Goal: Information Seeking & Learning: Understand process/instructions

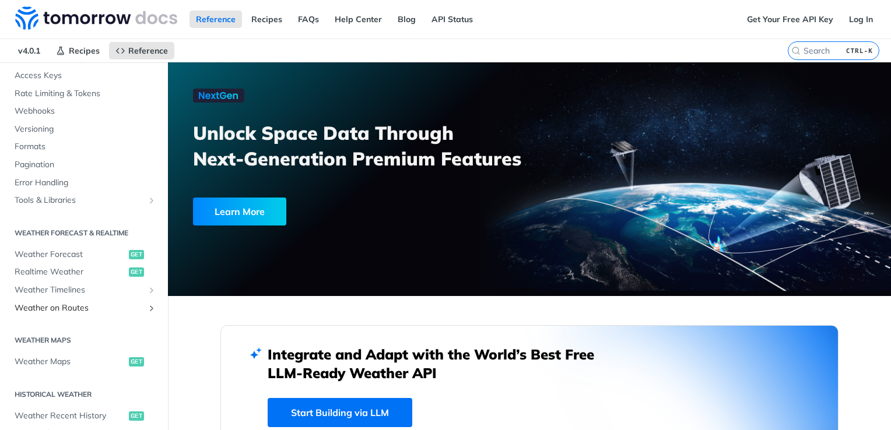
scroll to position [117, 0]
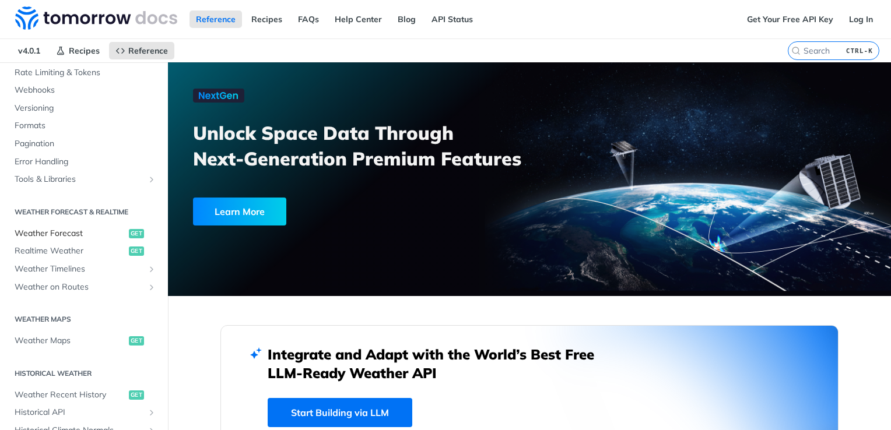
click at [64, 236] on span "Weather Forecast" at bounding box center [70, 234] width 111 height 12
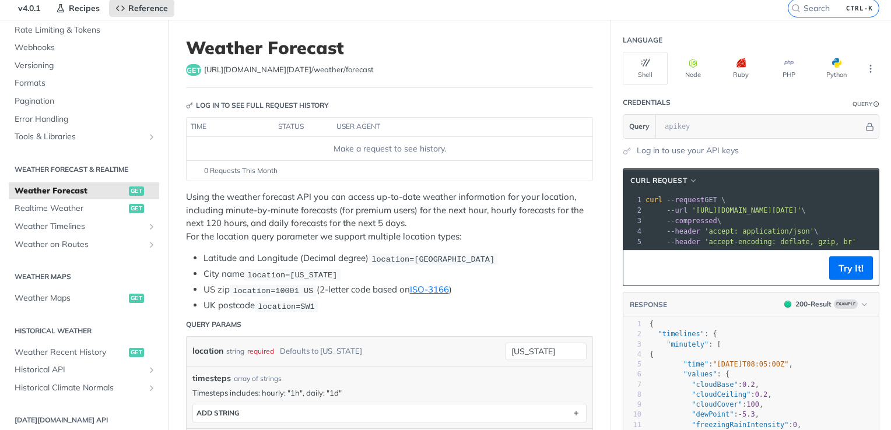
scroll to position [58, 0]
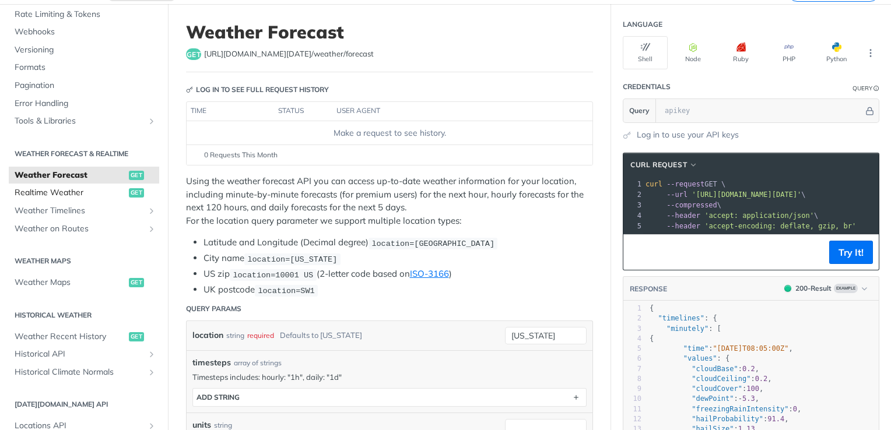
click at [40, 197] on span "Realtime Weather" at bounding box center [70, 193] width 111 height 12
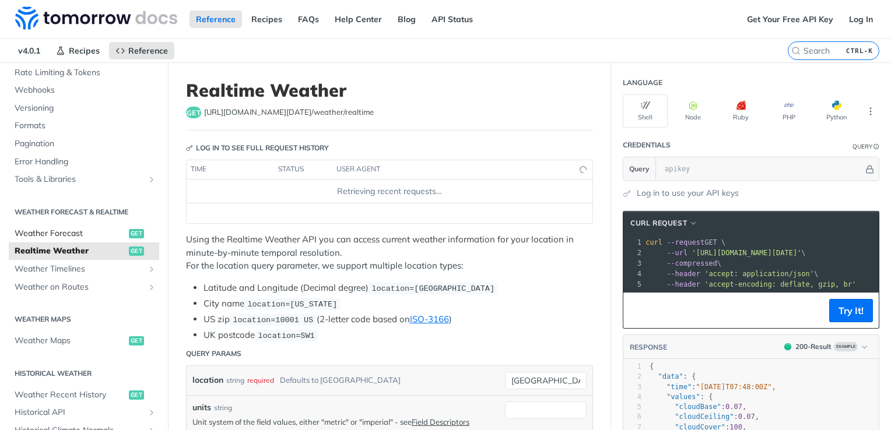
click at [75, 237] on span "Weather Forecast" at bounding box center [70, 234] width 111 height 12
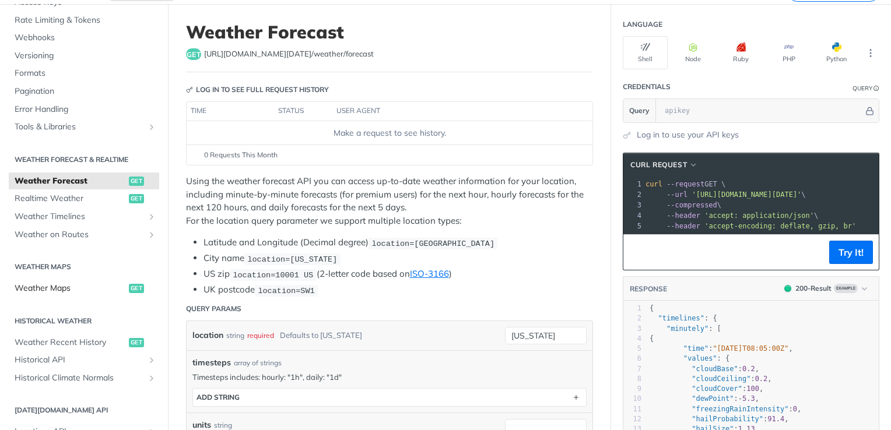
scroll to position [169, 0]
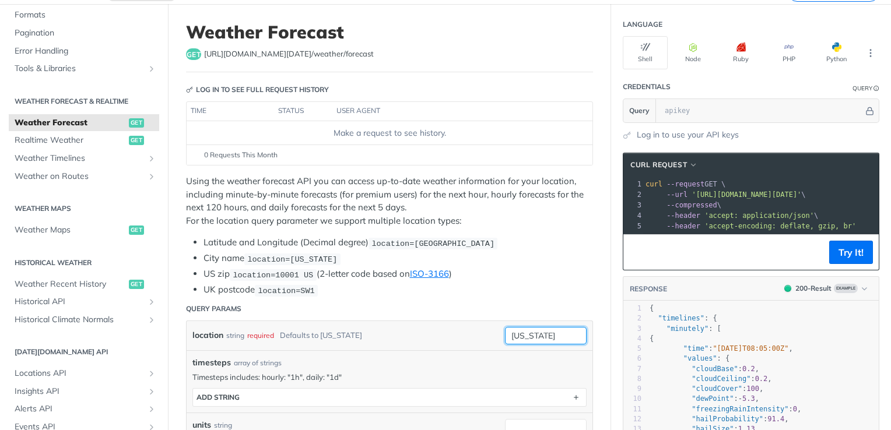
click at [529, 336] on input "[US_STATE]" at bounding box center [546, 335] width 82 height 17
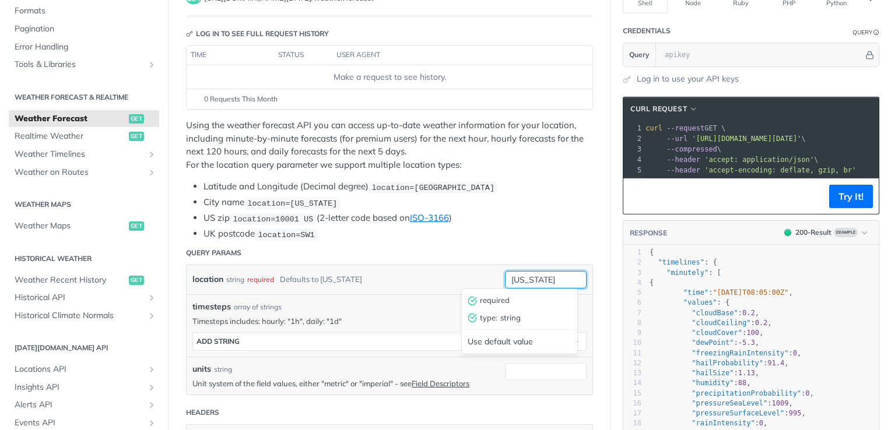
scroll to position [175, 0]
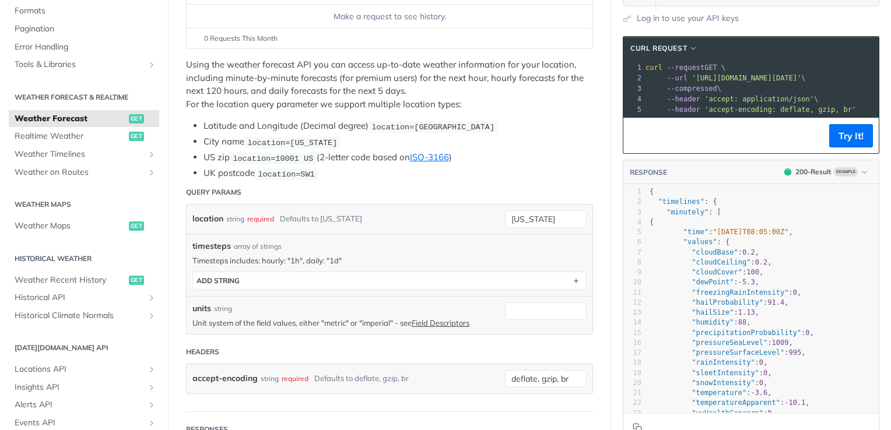
click at [247, 218] on div "required" at bounding box center [260, 218] width 27 height 17
drag, startPoint x: 352, startPoint y: 218, endPoint x: 278, endPoint y: 213, distance: 74.8
click at [278, 213] on div "location string required Defaults to [US_STATE]" at bounding box center [345, 218] width 307 height 17
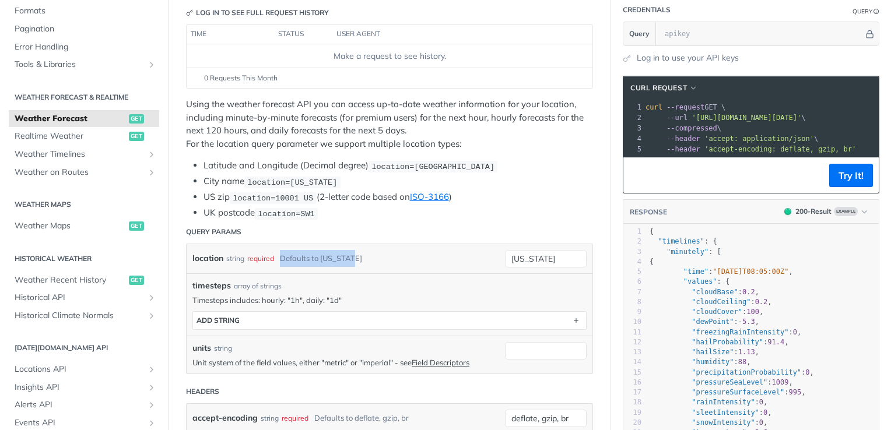
scroll to position [117, 0]
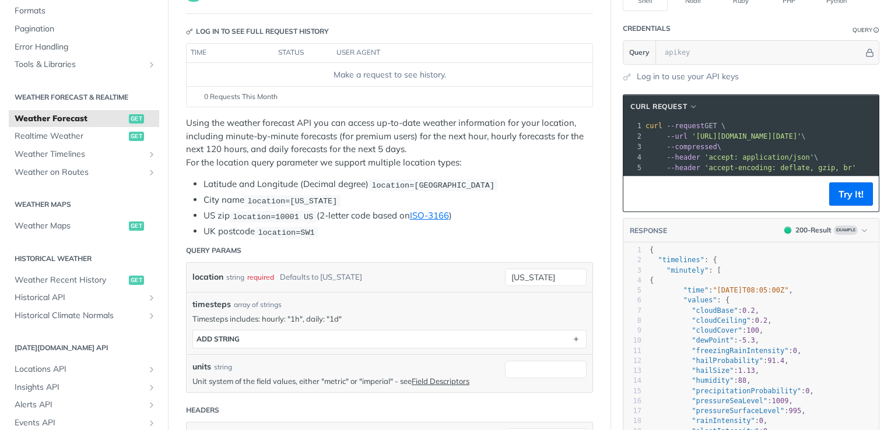
click at [276, 216] on span "location=10001 US" at bounding box center [273, 216] width 80 height 9
click at [505, 274] on input "[US_STATE]" at bounding box center [546, 277] width 82 height 17
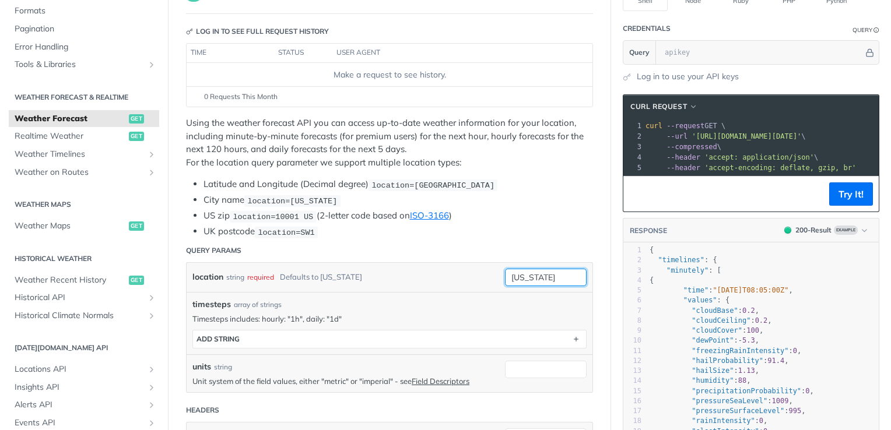
paste input "from (select * from edp-prod-storage.edp_ent_tlt_cns.TLT_DLVRY_SAVINGS_OPP_ALL_…"
click at [508, 280] on input "10001" at bounding box center [546, 277] width 82 height 17
type input "10001"
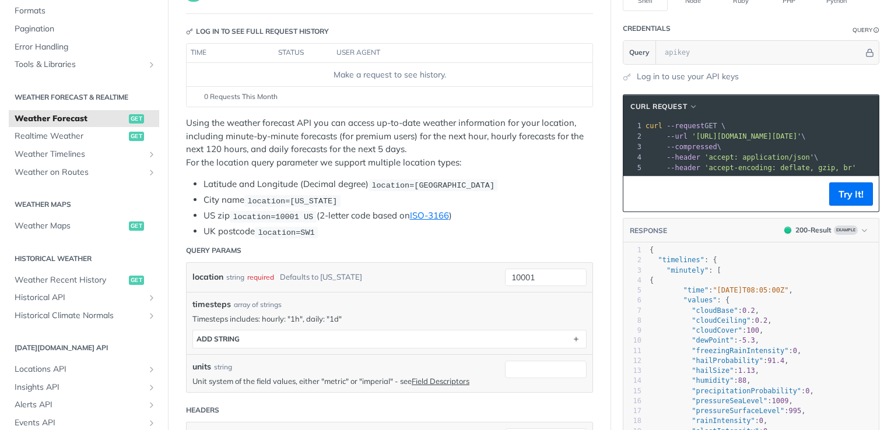
click at [441, 292] on div "timesteps array of strings Timesteps includes: hourly: "1h", daily: "1d" timest…" at bounding box center [390, 323] width 406 height 62
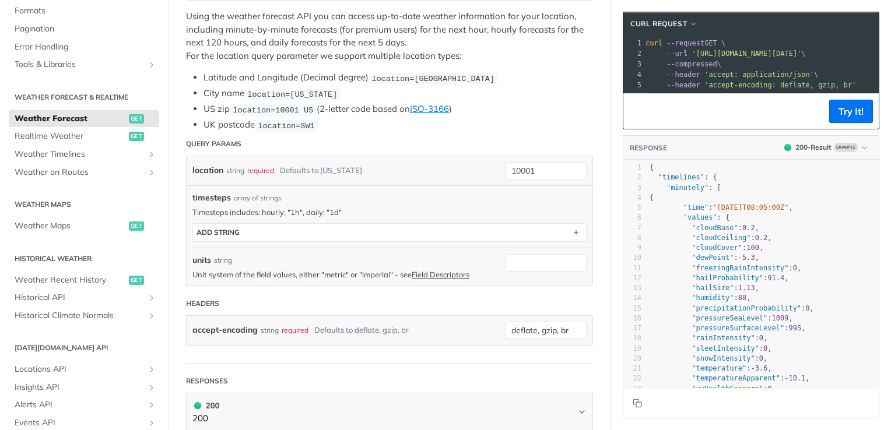
scroll to position [233, 0]
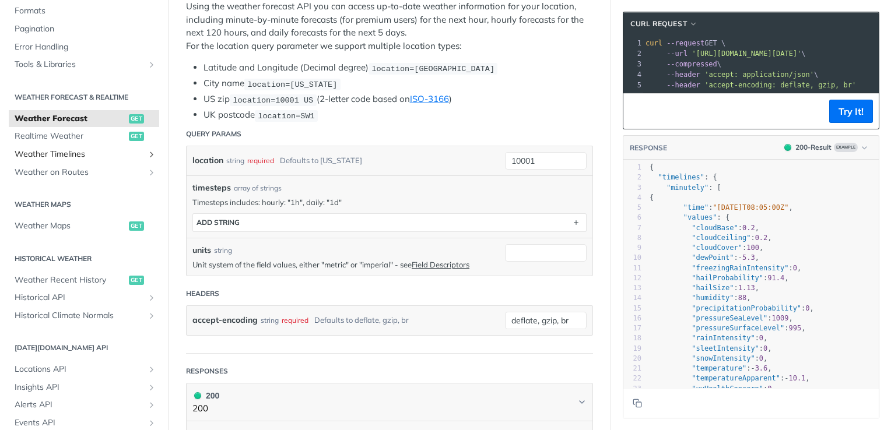
click at [70, 157] on span "Weather Timelines" at bounding box center [79, 155] width 129 height 12
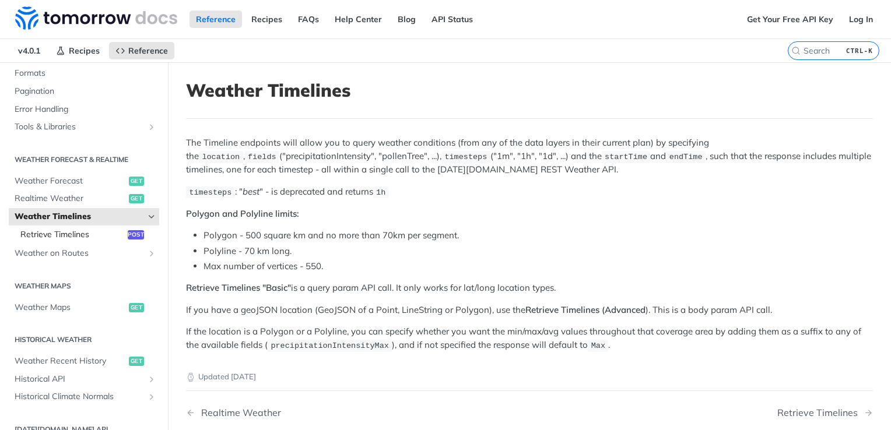
click at [75, 237] on span "Retrieve Timelines" at bounding box center [72, 235] width 104 height 12
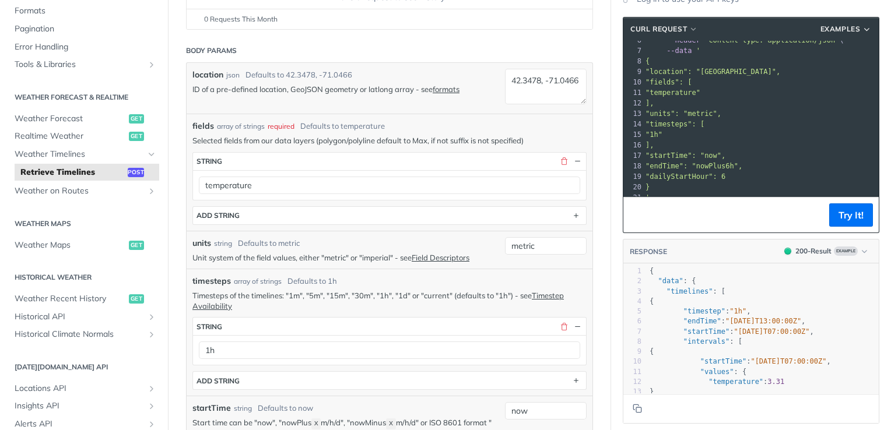
scroll to position [233, 0]
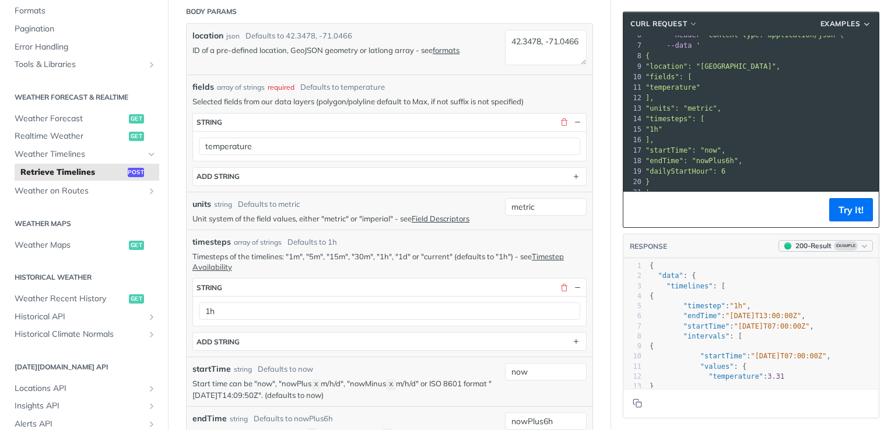
click at [795, 244] on div "200 - Result" at bounding box center [813, 246] width 36 height 10
click at [759, 286] on div "200 - Result" at bounding box center [779, 291] width 40 height 12
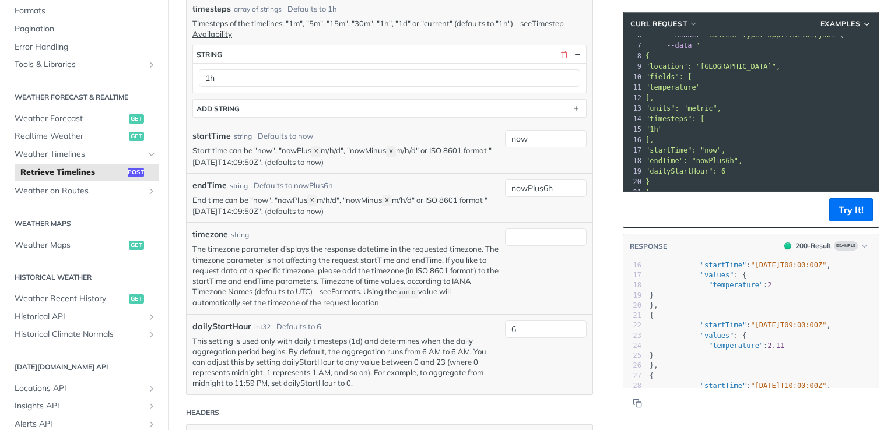
scroll to position [0, 0]
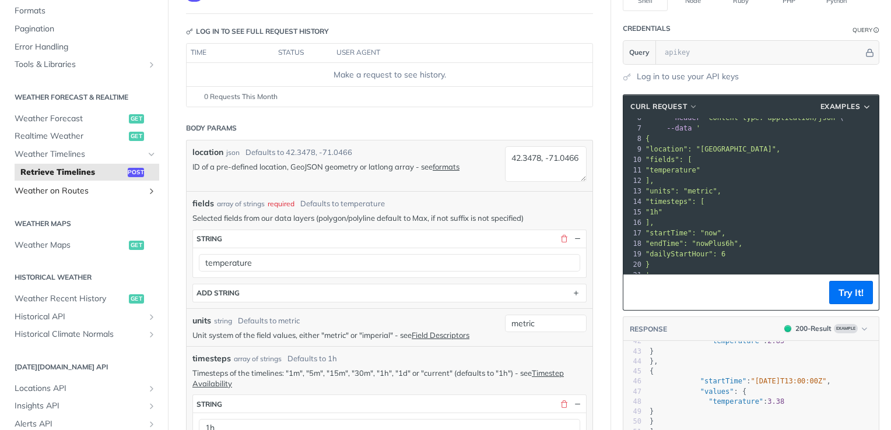
click at [65, 190] on span "Weather on Routes" at bounding box center [79, 191] width 129 height 12
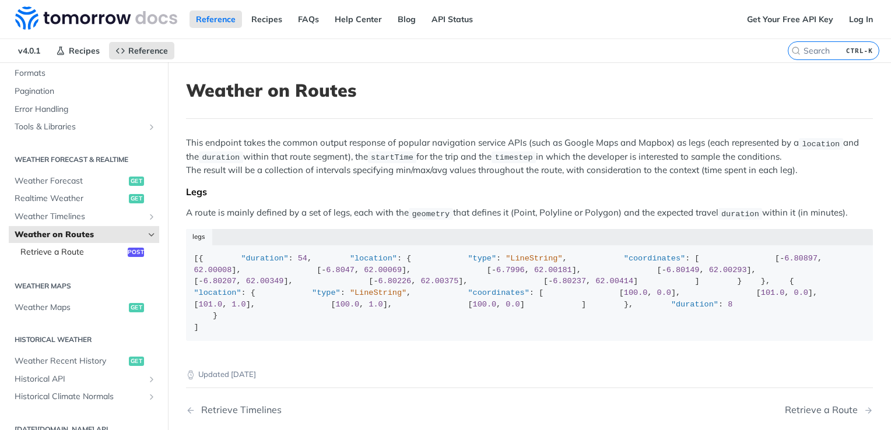
click at [73, 252] on span "Retrieve a Route" at bounding box center [72, 253] width 104 height 12
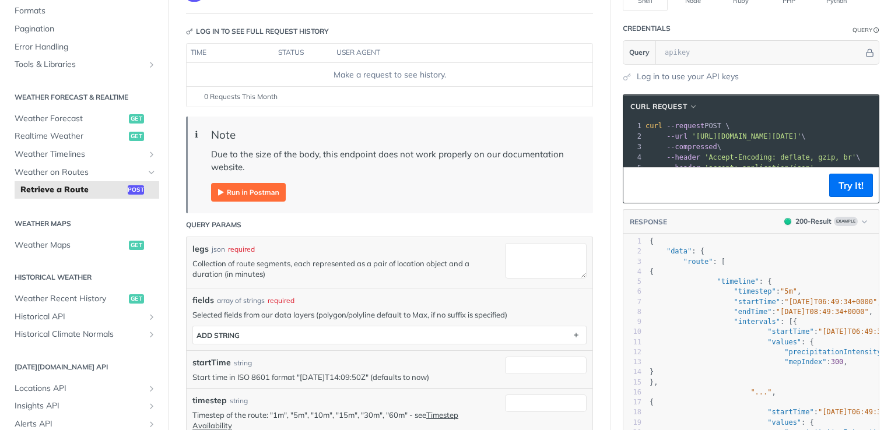
click at [315, 203] on blockquote "ℹ Note Due to the size of the body, this endpoint does not work properly on our…" at bounding box center [389, 165] width 407 height 96
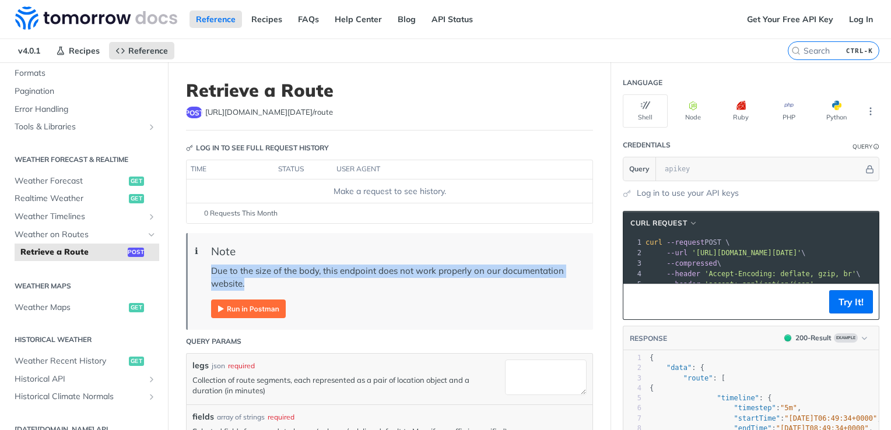
drag, startPoint x: 254, startPoint y: 280, endPoint x: 210, endPoint y: 266, distance: 46.5
click at [210, 266] on blockquote "ℹ Note Due to the size of the body, this endpoint does not work properly on our…" at bounding box center [389, 281] width 407 height 96
drag, startPoint x: 210, startPoint y: 266, endPoint x: 346, endPoint y: 283, distance: 137.5
click at [346, 283] on p "Due to the size of the body, this endpoint does not work properly on our docume…" at bounding box center [396, 278] width 370 height 26
click at [827, 110] on button "Python" at bounding box center [836, 110] width 45 height 33
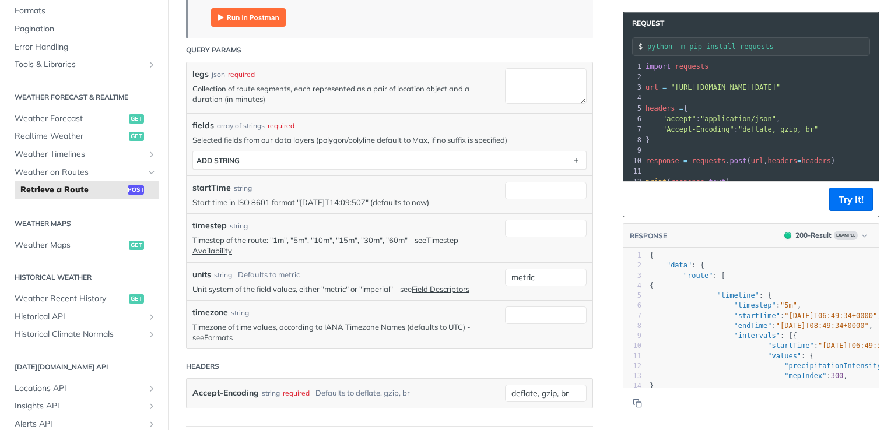
scroll to position [233, 0]
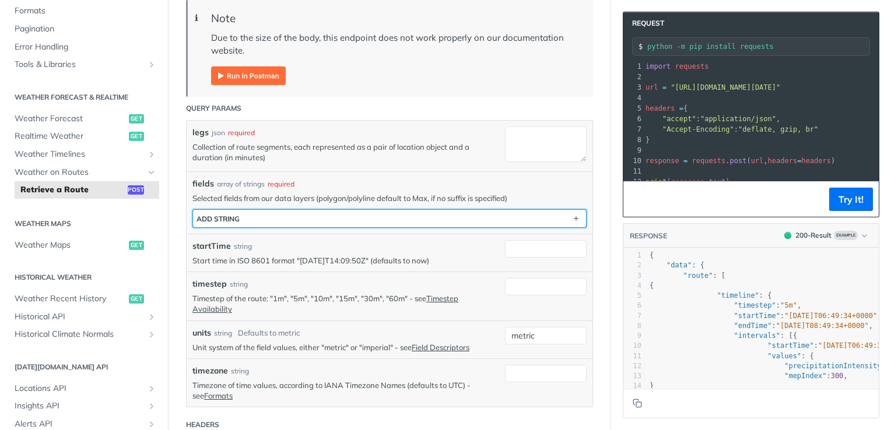
click at [396, 220] on button "ADD string" at bounding box center [389, 218] width 393 height 17
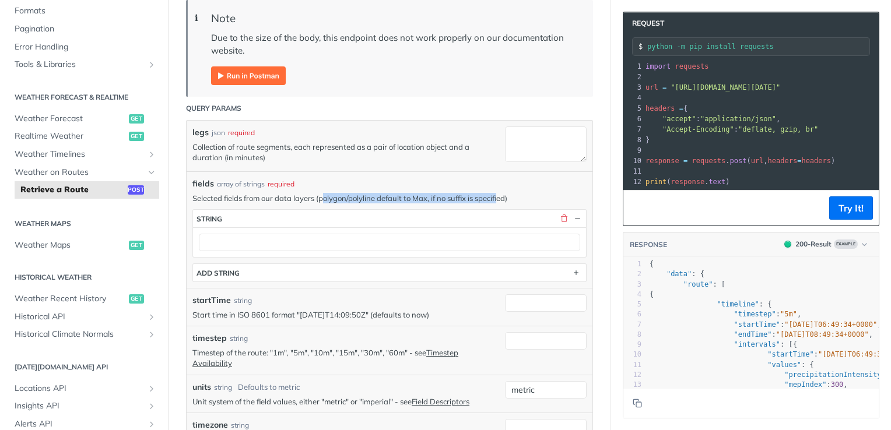
drag, startPoint x: 322, startPoint y: 198, endPoint x: 502, endPoint y: 191, distance: 179.7
click at [502, 191] on div "fields array of strings required Selected fields from our data layers (polygon/…" at bounding box center [389, 230] width 394 height 104
drag, startPoint x: 502, startPoint y: 191, endPoint x: 427, endPoint y: 181, distance: 75.9
click at [427, 181] on div "fields array of strings required" at bounding box center [389, 184] width 394 height 12
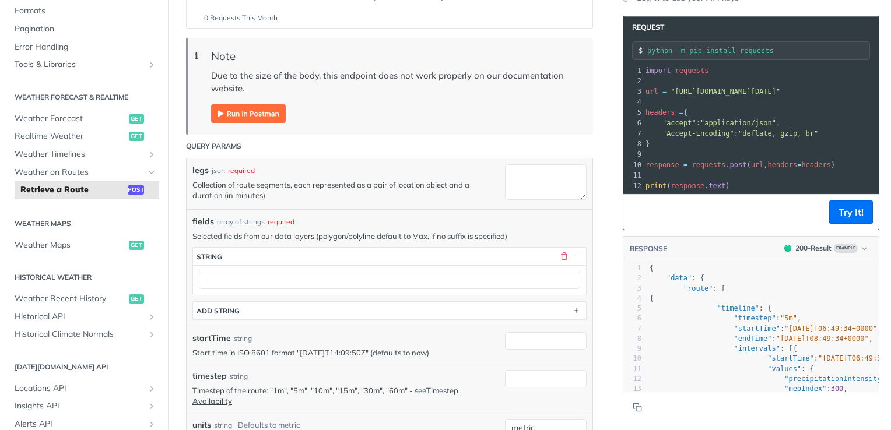
scroll to position [117, 0]
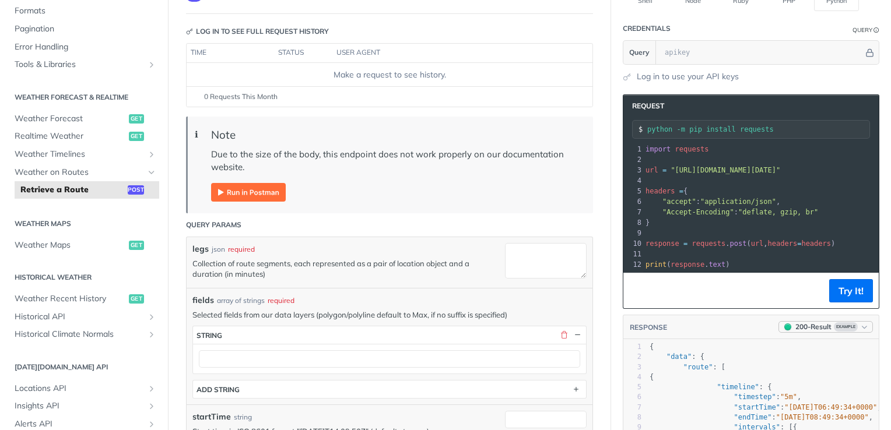
click at [782, 329] on code "button" at bounding box center [787, 327] width 10 height 13
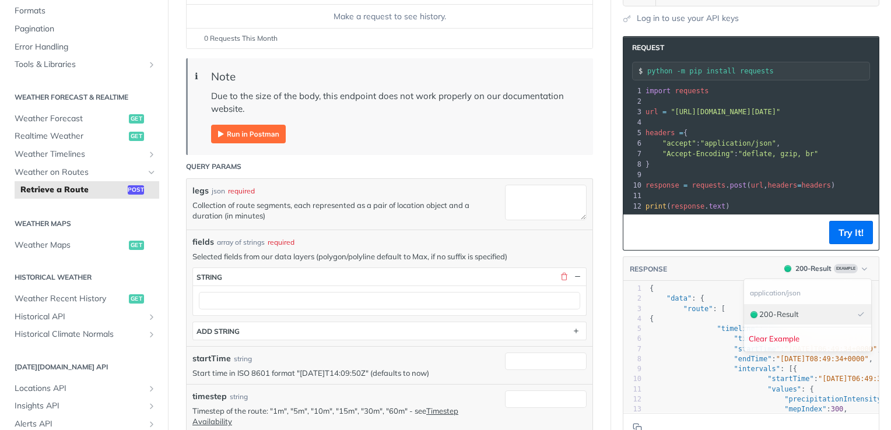
click at [774, 312] on div "200 - Result" at bounding box center [779, 315] width 40 height 12
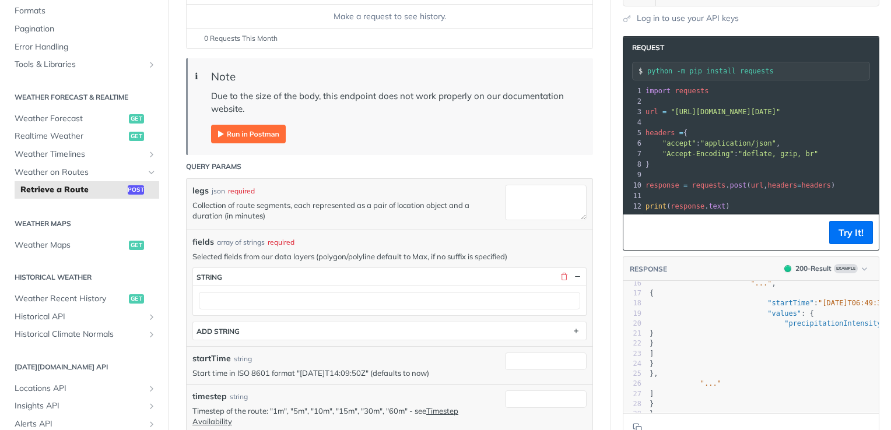
scroll to position [174, 0]
click at [347, 230] on div "fields array of strings required Selected fields from our data layers (polygon/…" at bounding box center [390, 288] width 406 height 117
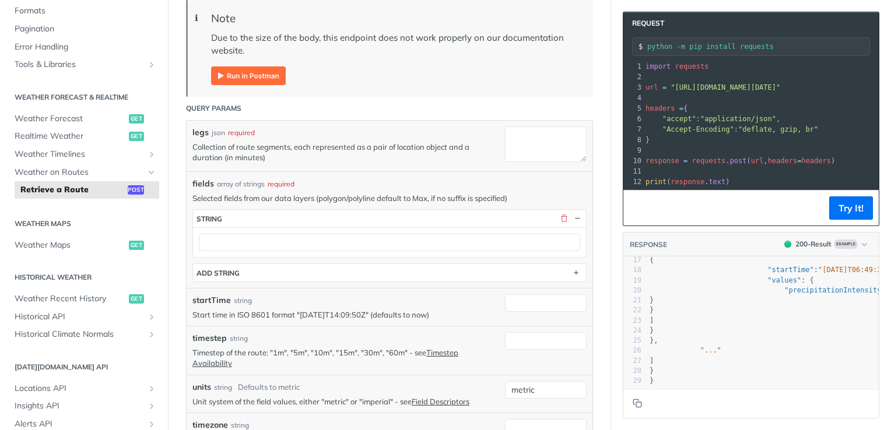
click at [338, 198] on p "Selected fields from our data layers (polygon/polyline default to Max, if no su…" at bounding box center [389, 198] width 394 height 10
copy p "polygon"
drag, startPoint x: 239, startPoint y: 198, endPoint x: 441, endPoint y: 195, distance: 201.7
click at [441, 195] on p "Selected fields from our data layers (polygon/polyline default to Max, if no su…" at bounding box center [389, 198] width 394 height 10
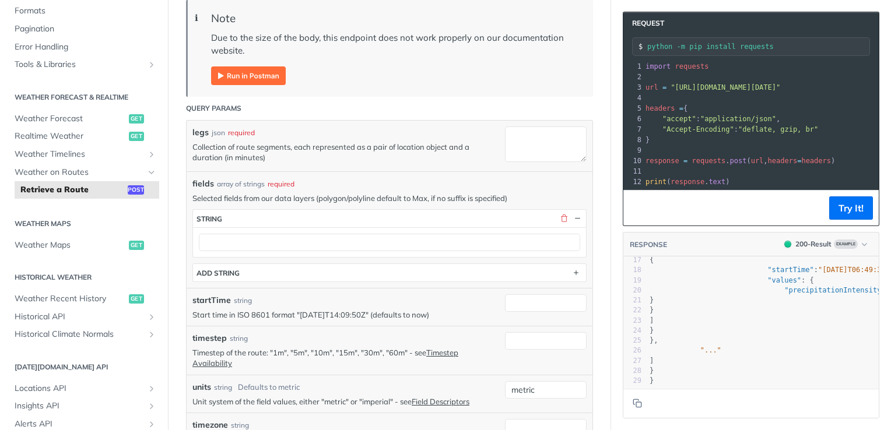
drag, startPoint x: 441, startPoint y: 195, endPoint x: 539, endPoint y: 192, distance: 98.6
click at [539, 192] on div "fields array of strings required Selected fields from our data layers (polygon/…" at bounding box center [389, 230] width 394 height 104
click at [572, 217] on button "button" at bounding box center [577, 218] width 10 height 10
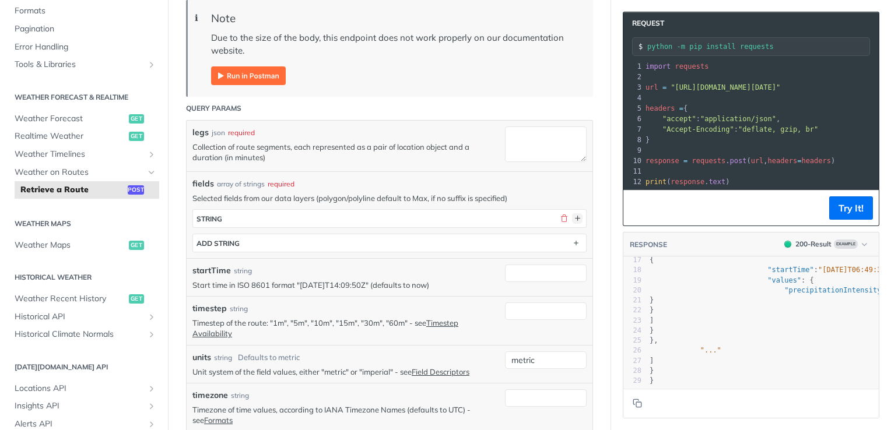
scroll to position [350, 0]
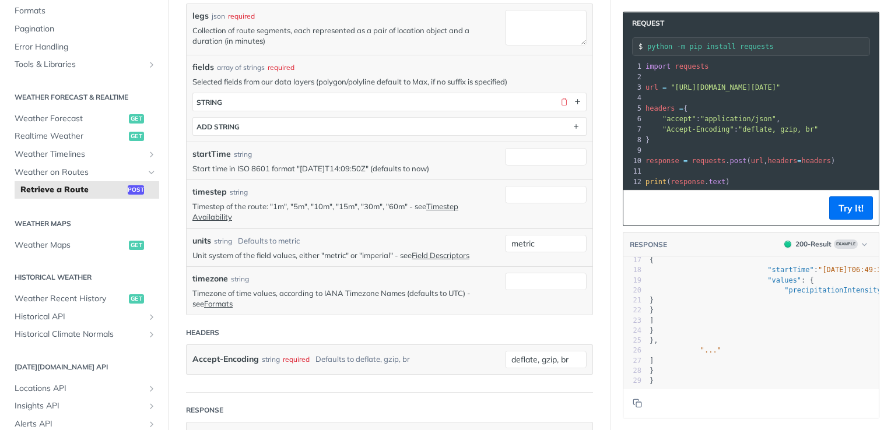
click at [380, 257] on p "Unit system of the field values, either "metric" or "imperial" - see Field Desc…" at bounding box center [345, 255] width 307 height 10
click at [439, 254] on link "Field Descriptors" at bounding box center [441, 255] width 58 height 9
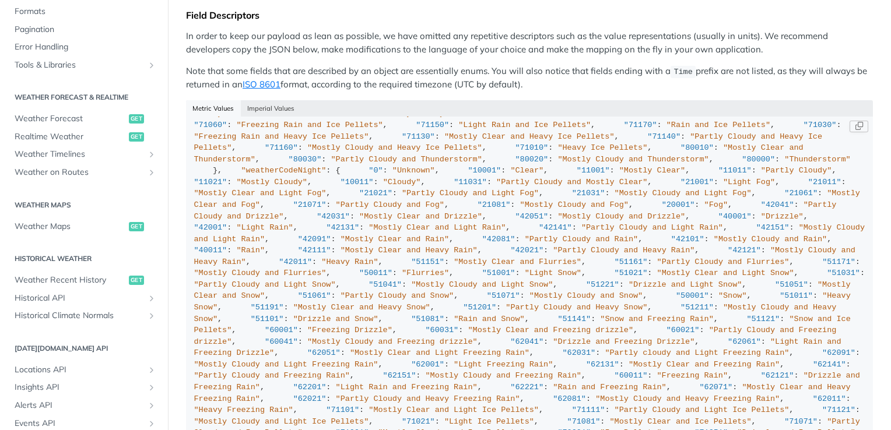
scroll to position [1632, 0]
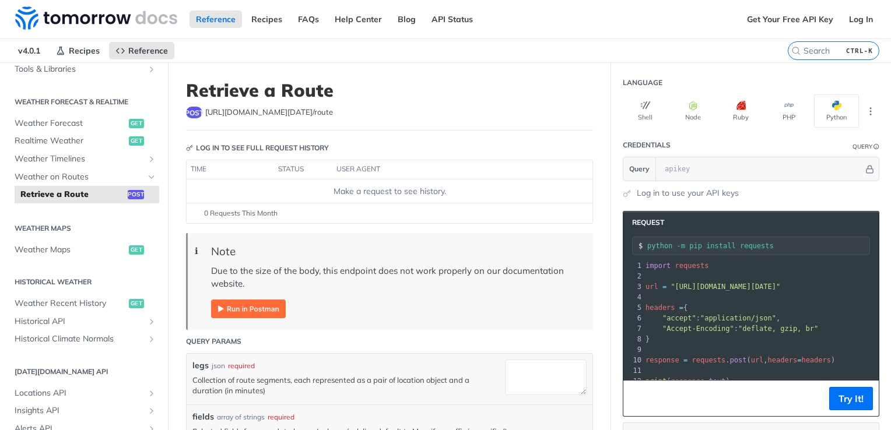
scroll to position [227, 0]
click at [54, 252] on span "Weather Maps" at bounding box center [70, 250] width 111 height 12
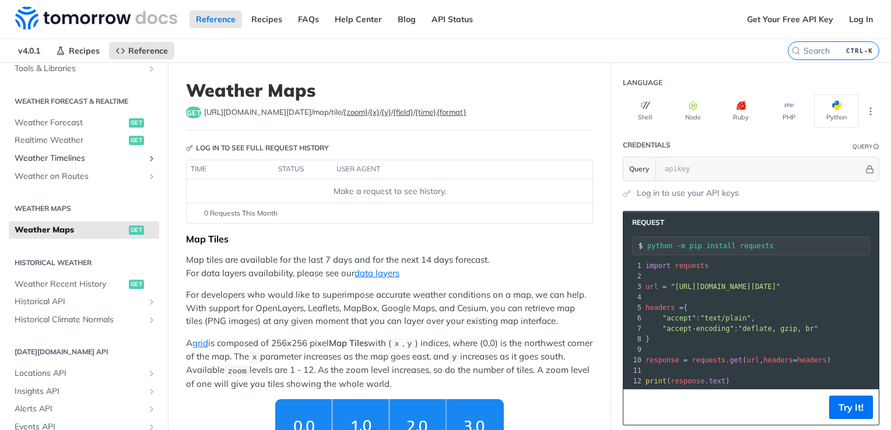
scroll to position [111, 0]
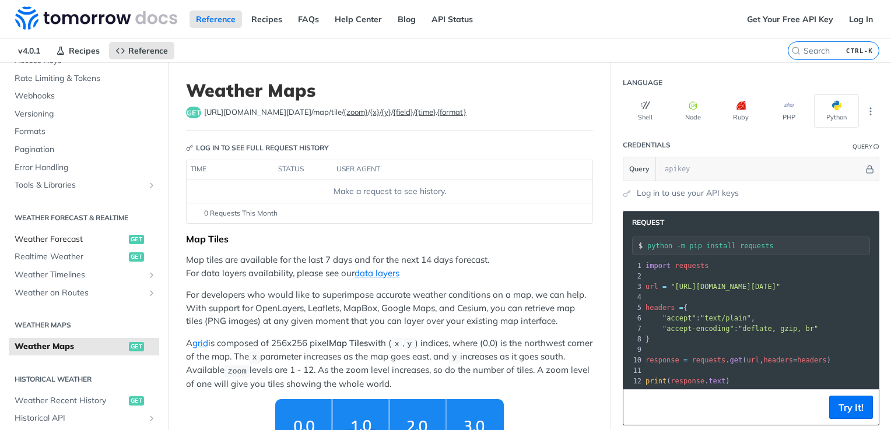
click at [50, 241] on span "Weather Forecast" at bounding box center [70, 240] width 111 height 12
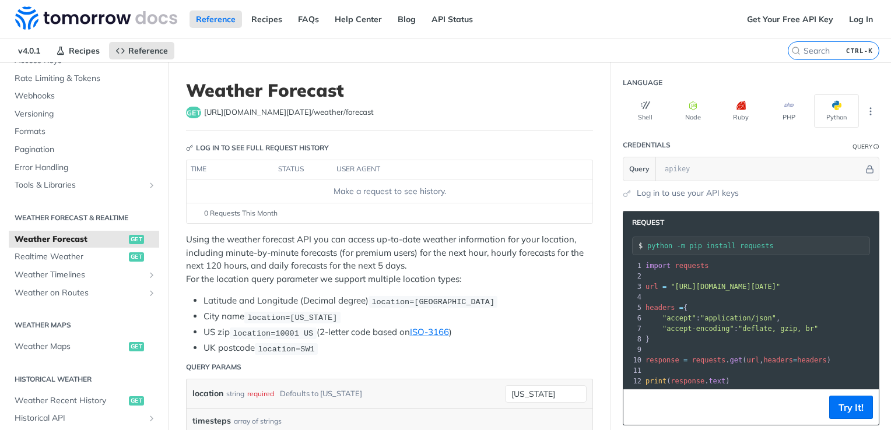
click at [424, 115] on div "get [URL][DOMAIN_NAME][DATE] /weather/forecast" at bounding box center [389, 113] width 407 height 12
click at [843, 24] on link "Log In" at bounding box center [860, 18] width 37 height 17
click at [680, 167] on input "text" at bounding box center [761, 168] width 205 height 23
click at [70, 234] on span "Weather Forecast" at bounding box center [70, 240] width 111 height 12
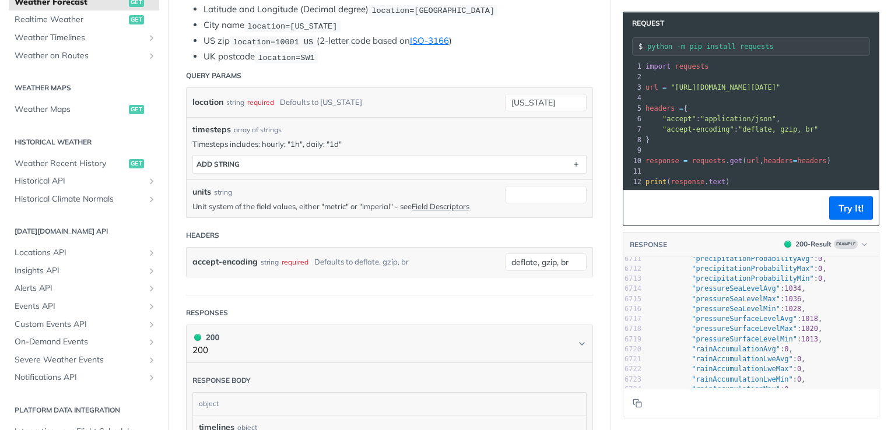
scroll to position [67350, 0]
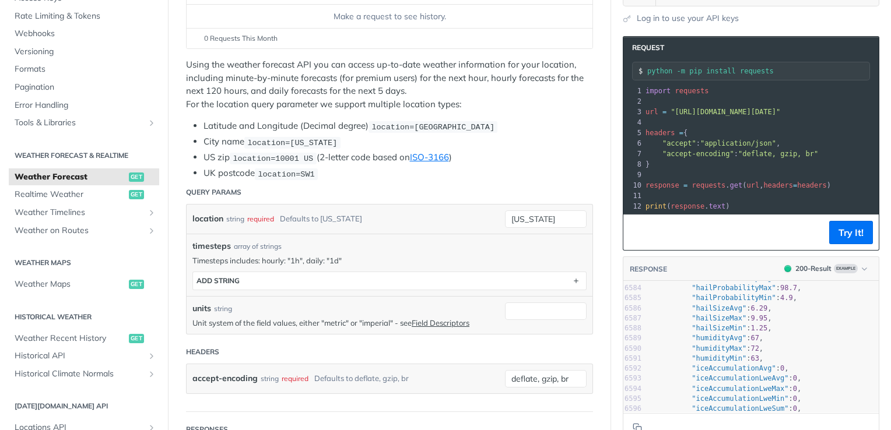
click at [68, 180] on span "Weather Forecast" at bounding box center [70, 177] width 111 height 12
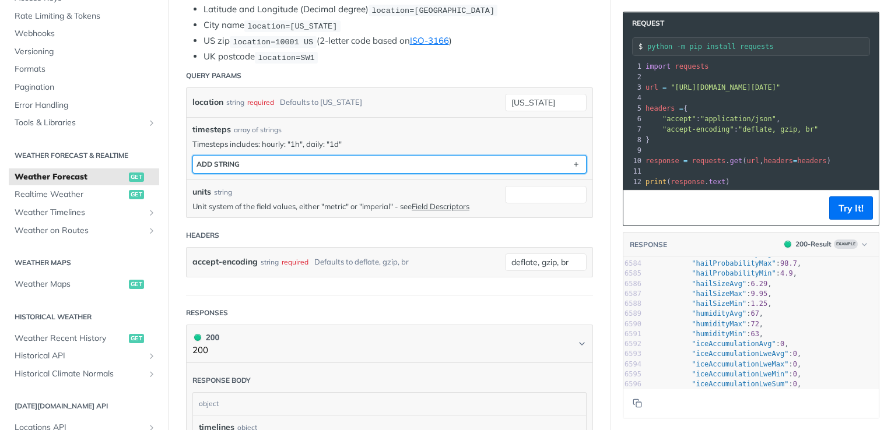
click at [280, 165] on button "ADD string" at bounding box center [389, 164] width 393 height 17
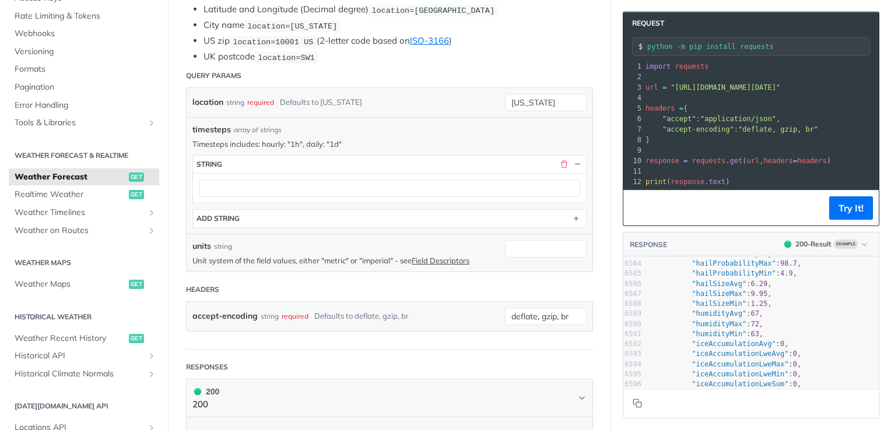
click at [362, 134] on div "timesteps array of strings Timesteps includes: hourly: "1h", daily: "1d" timest…" at bounding box center [389, 176] width 394 height 104
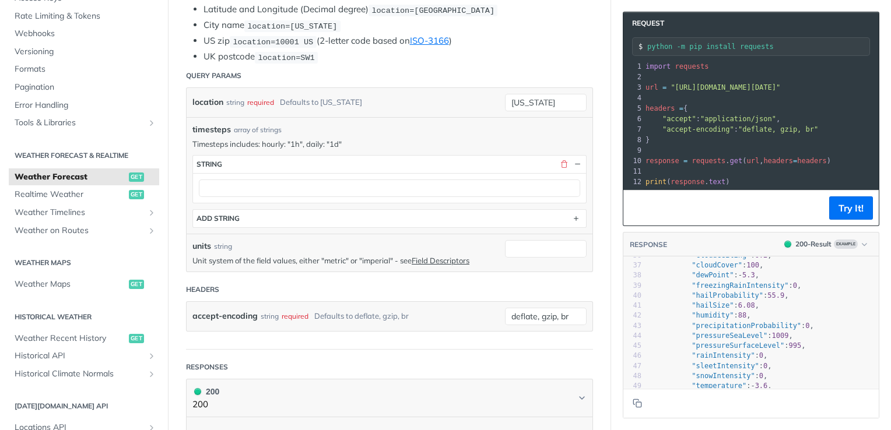
click at [399, 279] on header "Headers" at bounding box center [389, 289] width 407 height 23
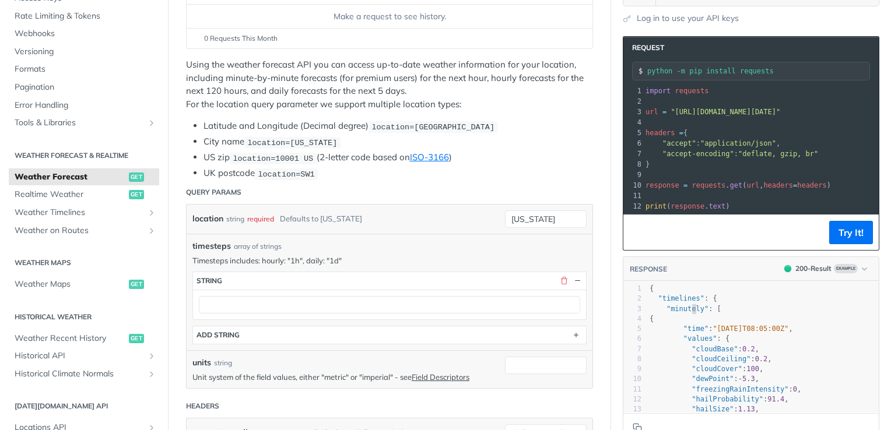
click at [681, 309] on span ""minutely"" at bounding box center [687, 309] width 42 height 8
type textarea "minutely"
click at [681, 309] on span ""minutely"" at bounding box center [687, 309] width 42 height 8
click at [746, 332] on span ""[DATE]T08:05:00Z"" at bounding box center [750, 329] width 76 height 8
type textarea "09T08"
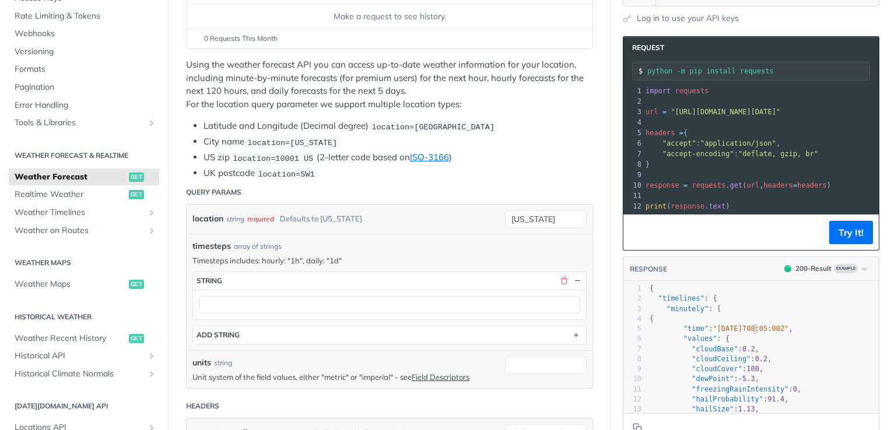
click at [746, 332] on span ""[DATE]T08:05:00Z"" at bounding box center [750, 329] width 76 height 8
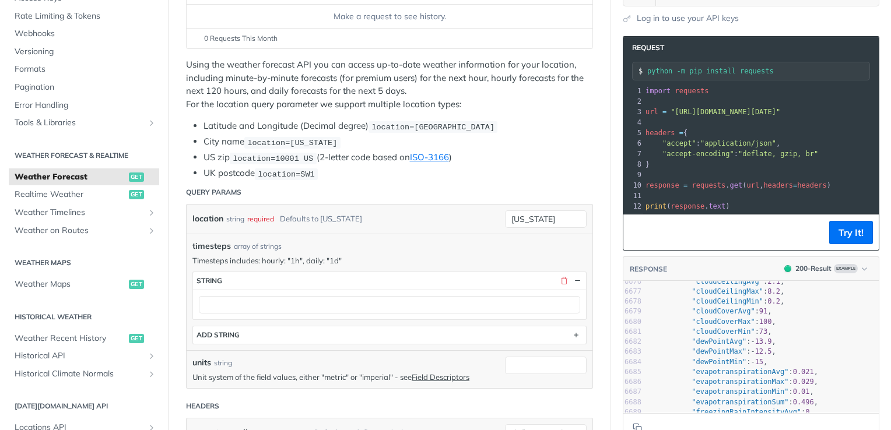
click at [385, 194] on header "Query Params" at bounding box center [389, 192] width 407 height 23
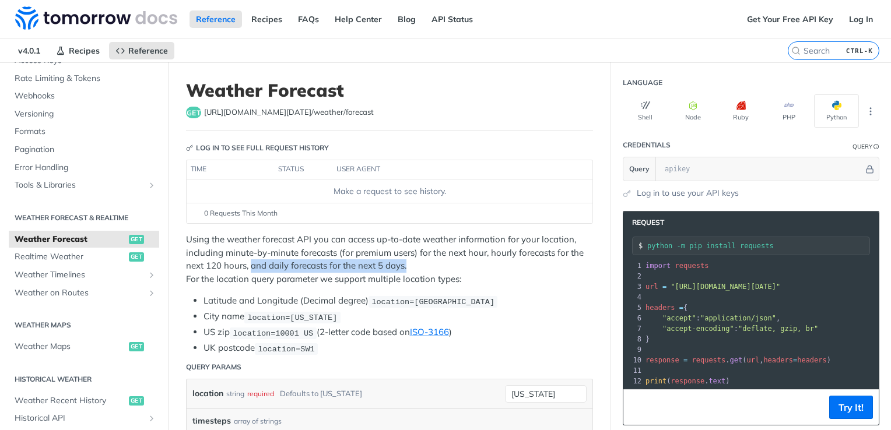
drag, startPoint x: 253, startPoint y: 260, endPoint x: 414, endPoint y: 270, distance: 161.2
click at [414, 270] on p "Using the weather forecast API you can access up-to-date weather information fo…" at bounding box center [389, 259] width 407 height 52
drag, startPoint x: 414, startPoint y: 270, endPoint x: 487, endPoint y: 268, distance: 73.5
click at [483, 272] on p "Using the weather forecast API you can access up-to-date weather information fo…" at bounding box center [389, 259] width 407 height 52
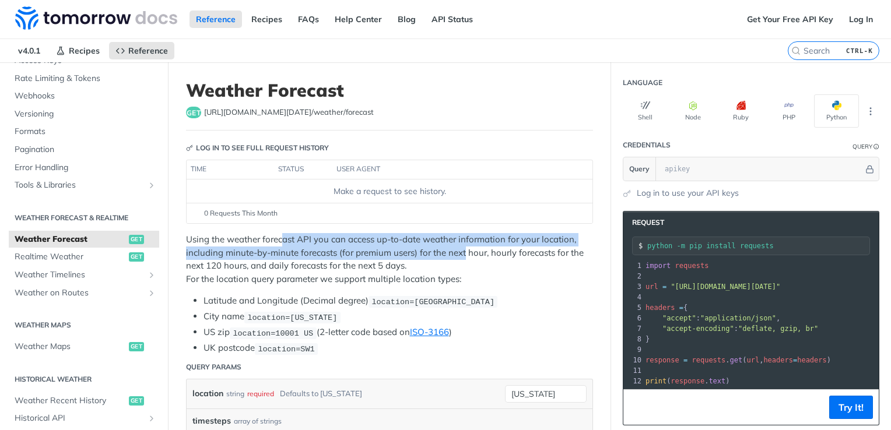
drag, startPoint x: 280, startPoint y: 234, endPoint x: 465, endPoint y: 255, distance: 185.5
click at [465, 255] on p "Using the weather forecast API you can access up-to-date weather information fo…" at bounding box center [389, 259] width 407 height 52
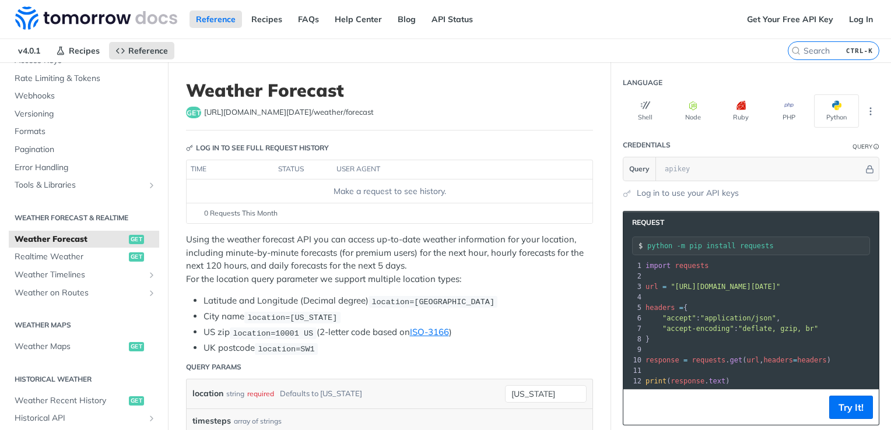
drag, startPoint x: 465, startPoint y: 255, endPoint x: 517, endPoint y: 265, distance: 53.3
click at [512, 268] on p "Using the weather forecast API you can access up-to-date weather information fo…" at bounding box center [389, 259] width 407 height 52
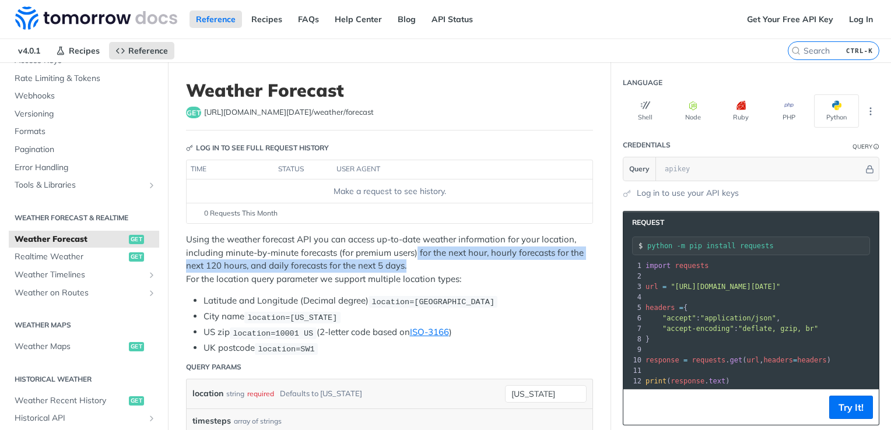
drag, startPoint x: 410, startPoint y: 265, endPoint x: 417, endPoint y: 253, distance: 14.1
click at [417, 253] on p "Using the weather forecast API you can access up-to-date weather information fo…" at bounding box center [389, 259] width 407 height 52
copy p "for the next hour, hourly forecasts for the next 120 hours, and daily forecasts…"
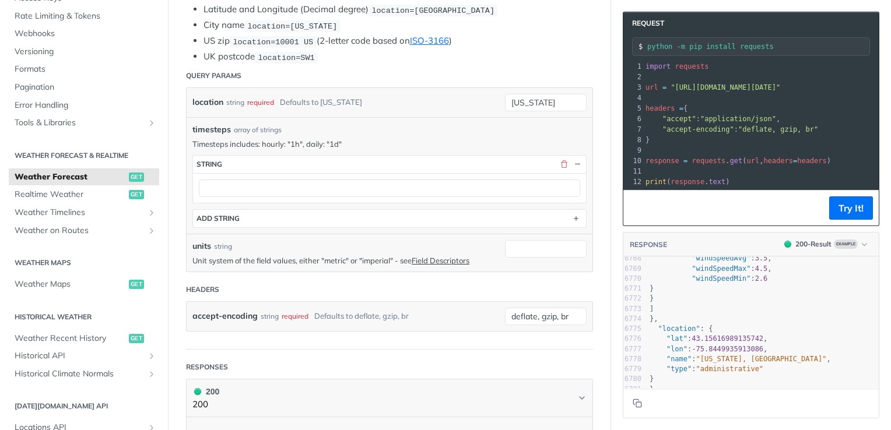
click at [850, 294] on pre "}" at bounding box center [762, 299] width 231 height 10
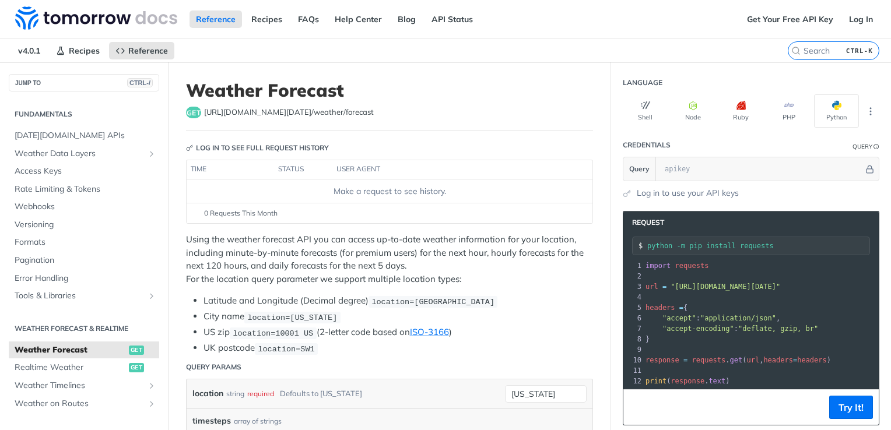
click at [306, 6] on div "Reference Recipes FAQs Help Center Blog API Status" at bounding box center [370, 19] width 740 height 38
click at [308, 20] on link "FAQs" at bounding box center [309, 18] width 34 height 17
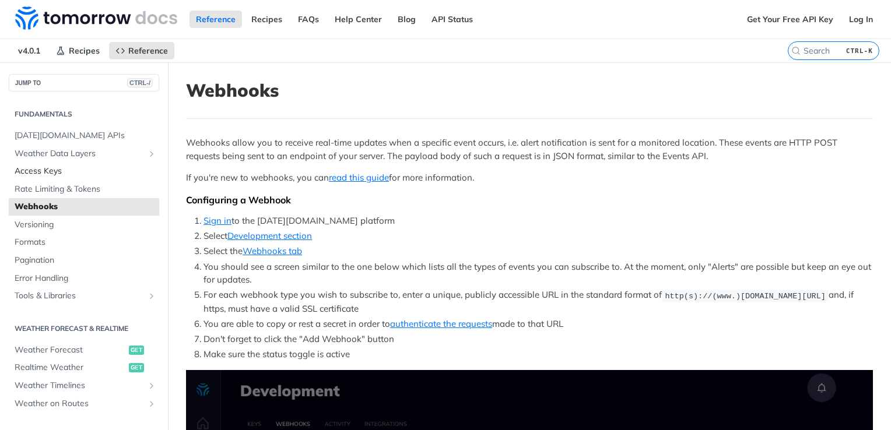
click at [56, 167] on span "Access Keys" at bounding box center [86, 172] width 142 height 12
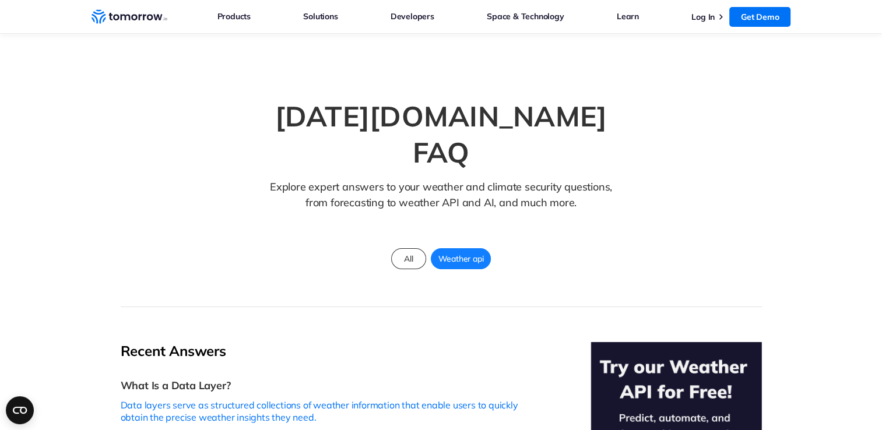
click at [427, 246] on div "All Weather api" at bounding box center [441, 259] width 105 height 26
click at [468, 251] on span "Weather api" at bounding box center [460, 258] width 59 height 15
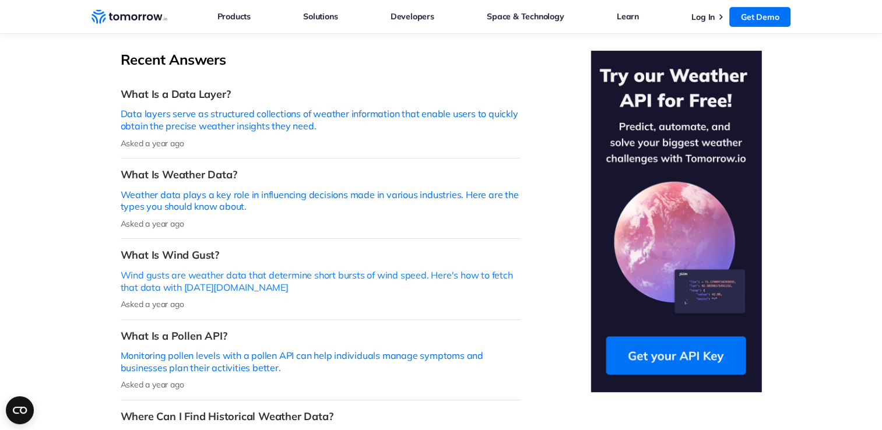
scroll to position [525, 0]
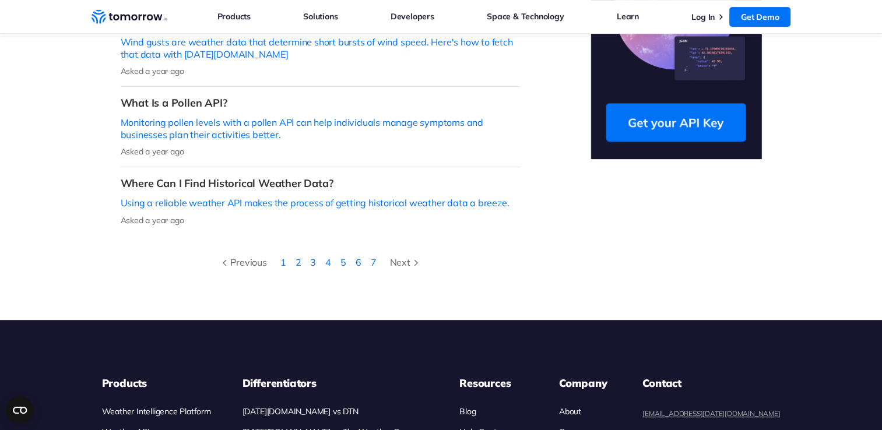
click at [301, 255] on li "2" at bounding box center [298, 262] width 15 height 15
click at [299, 257] on link "2" at bounding box center [299, 263] width 6 height 12
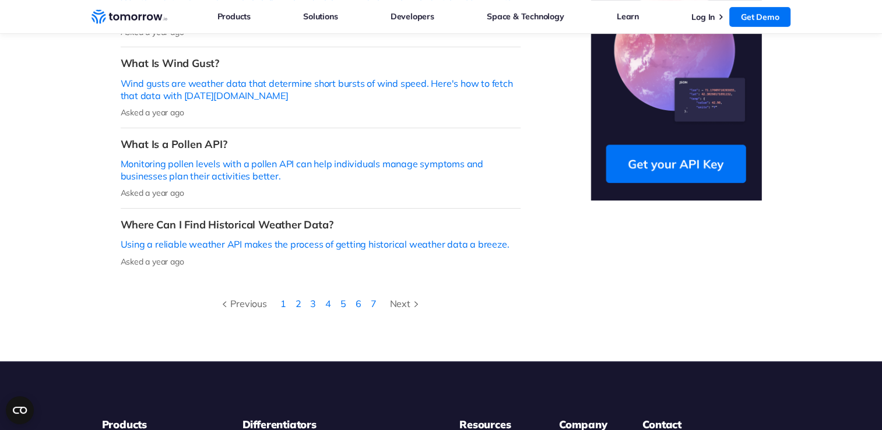
scroll to position [525, 0]
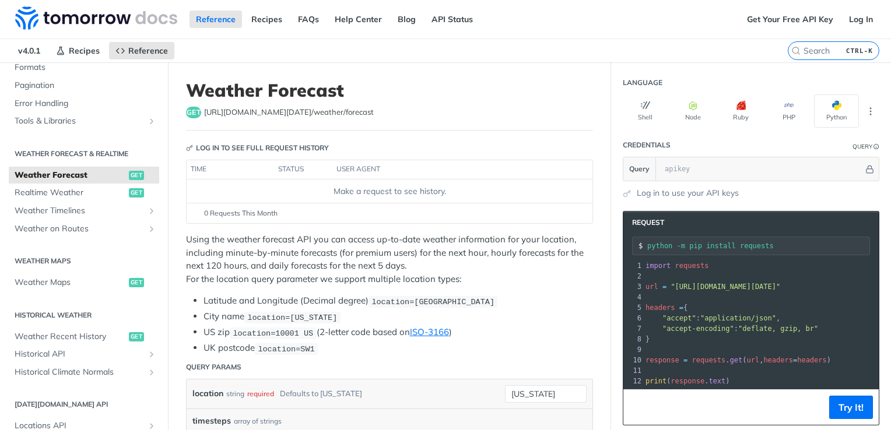
scroll to position [233, 0]
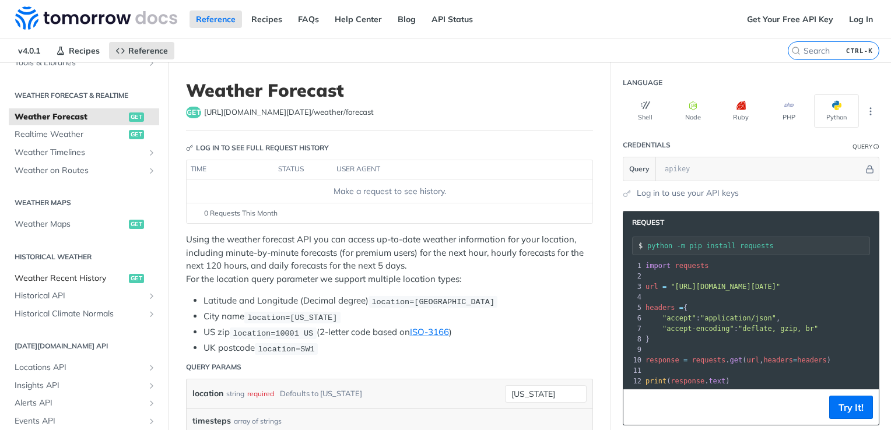
click at [75, 279] on span "Weather Recent History" at bounding box center [70, 279] width 111 height 12
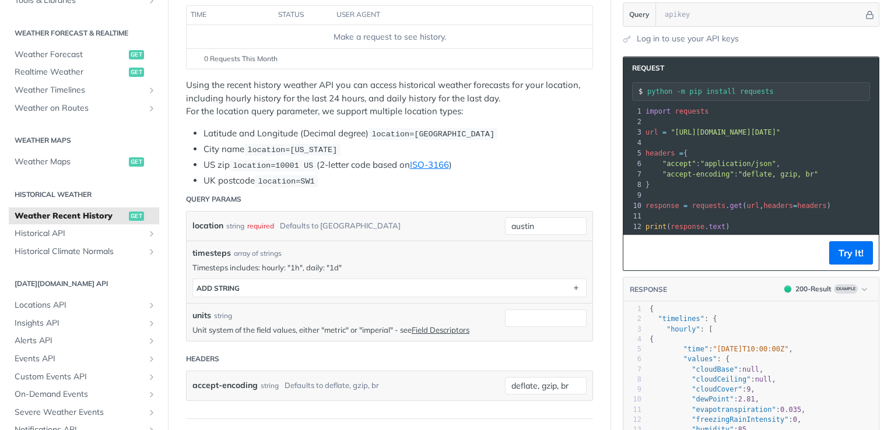
scroll to position [175, 0]
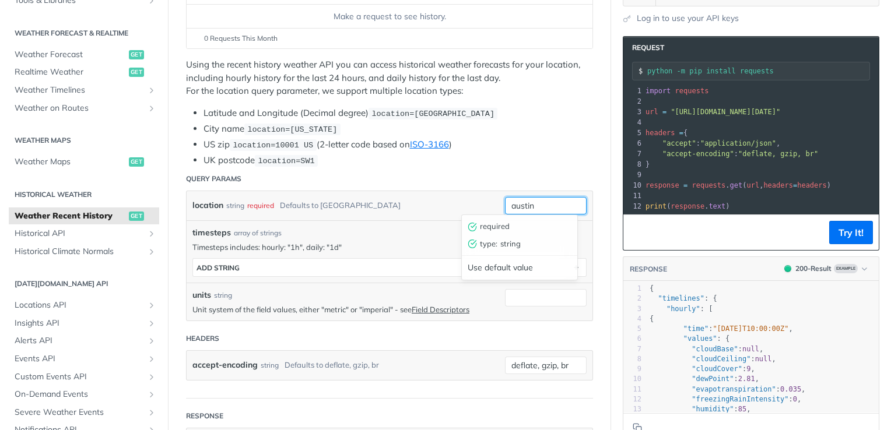
click at [506, 207] on input "austin" at bounding box center [546, 205] width 82 height 17
click at [395, 214] on div "location string required Defaults to austin austin required type : string Use d…" at bounding box center [390, 205] width 406 height 29
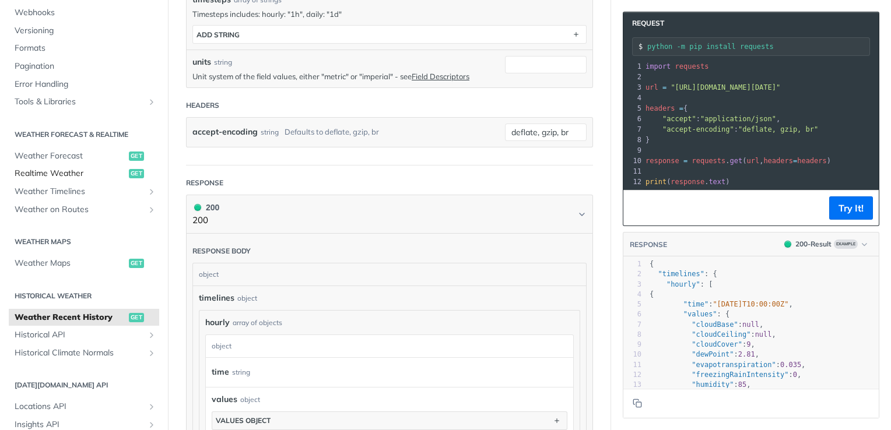
scroll to position [117, 0]
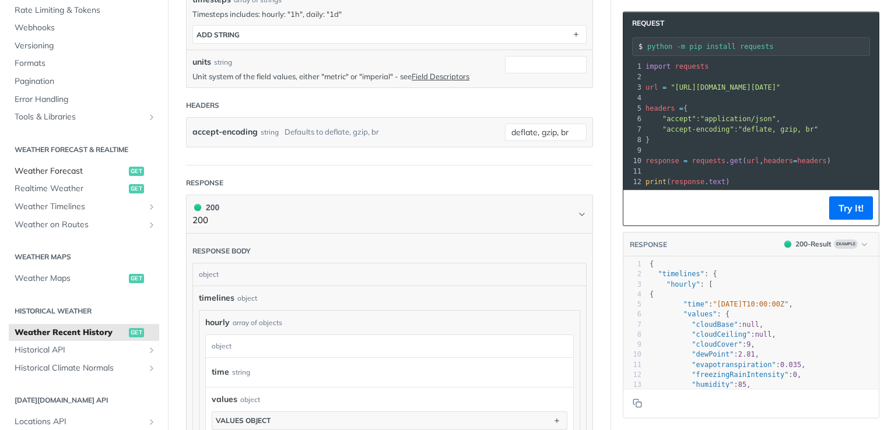
click at [71, 168] on span "Weather Forecast" at bounding box center [70, 172] width 111 height 12
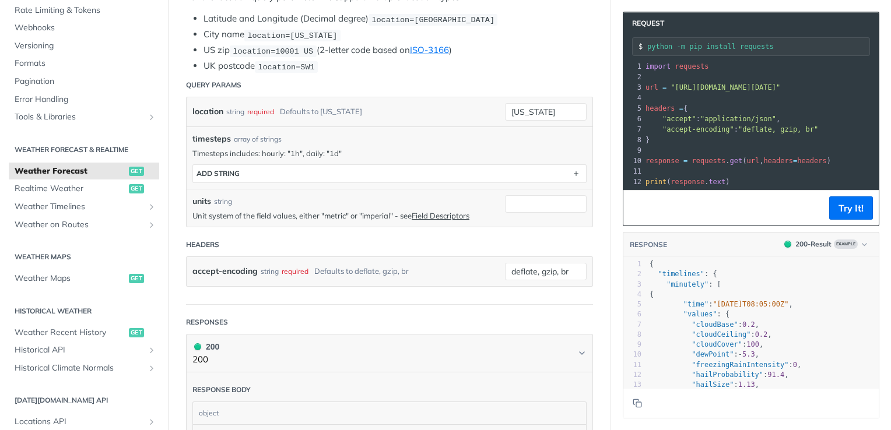
scroll to position [350, 0]
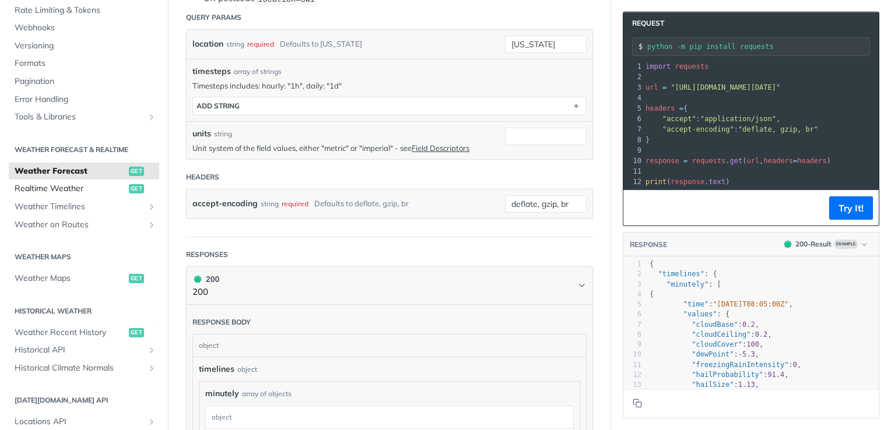
click at [58, 193] on span "Realtime Weather" at bounding box center [70, 189] width 111 height 12
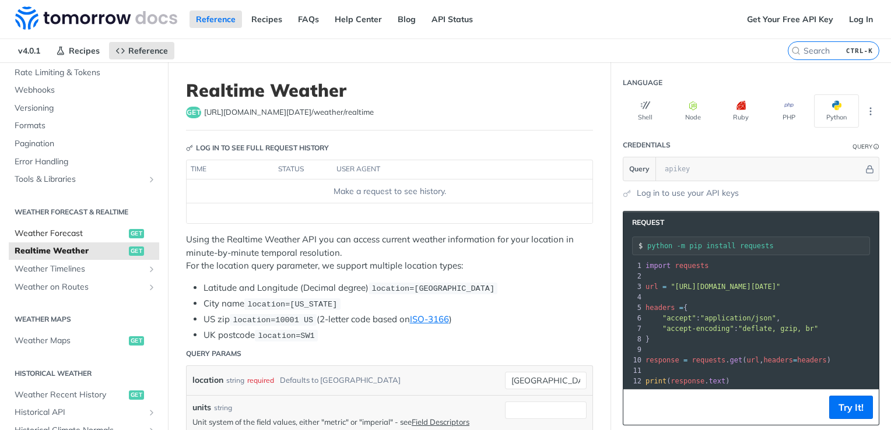
click at [74, 229] on span "Weather Forecast" at bounding box center [70, 234] width 111 height 12
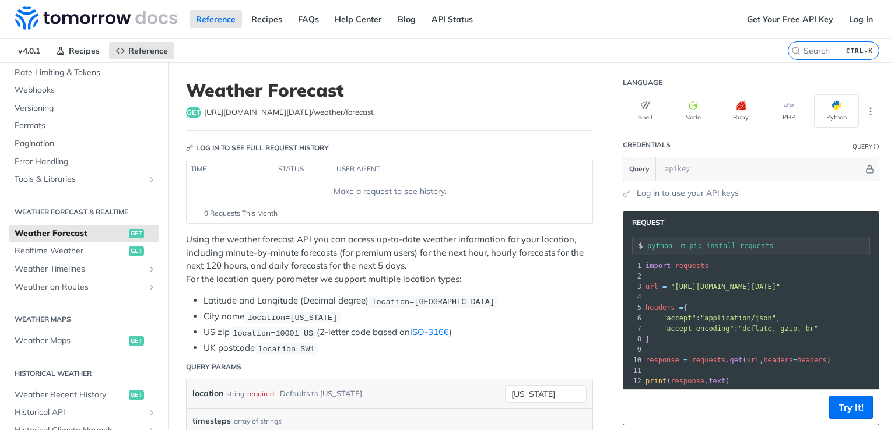
click at [423, 127] on header "Weather Forecast get https://api.tomorrow.io/v4 /weather/forecast" at bounding box center [389, 105] width 407 height 51
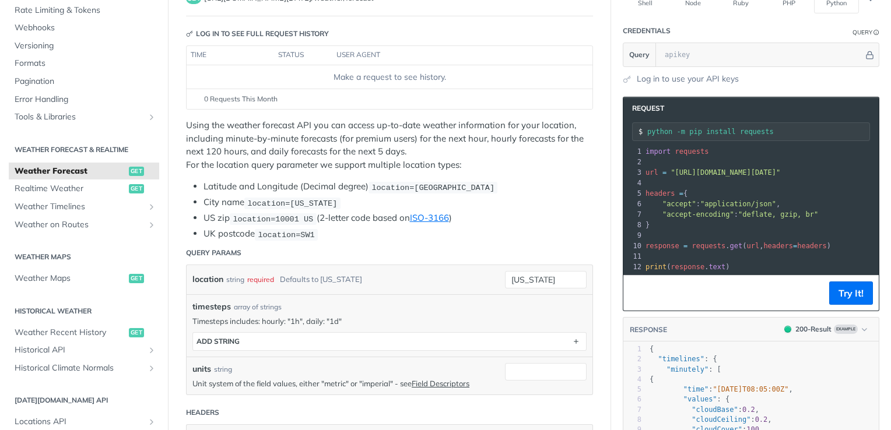
scroll to position [117, 0]
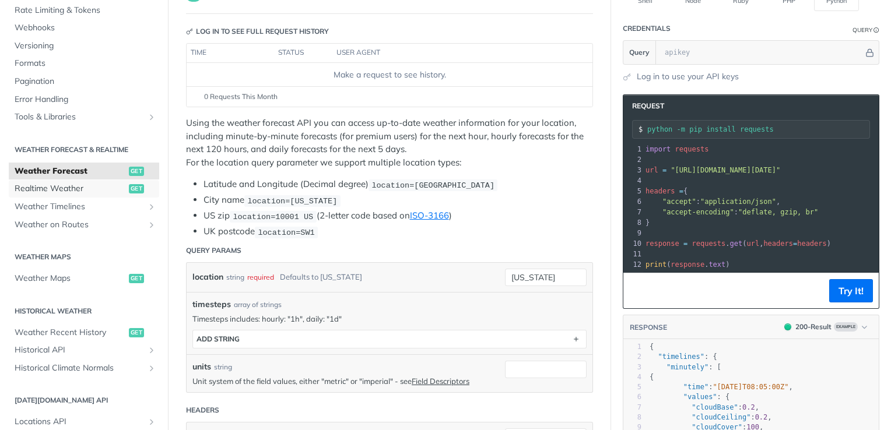
drag, startPoint x: 51, startPoint y: 188, endPoint x: 180, endPoint y: 213, distance: 131.3
click at [51, 188] on span "Realtime Weather" at bounding box center [70, 189] width 111 height 12
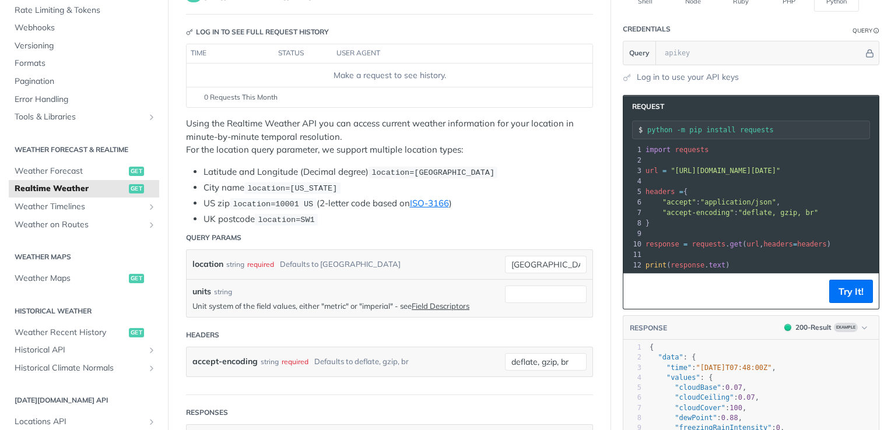
scroll to position [117, 0]
click at [85, 220] on span "Weather on Routes" at bounding box center [79, 225] width 129 height 12
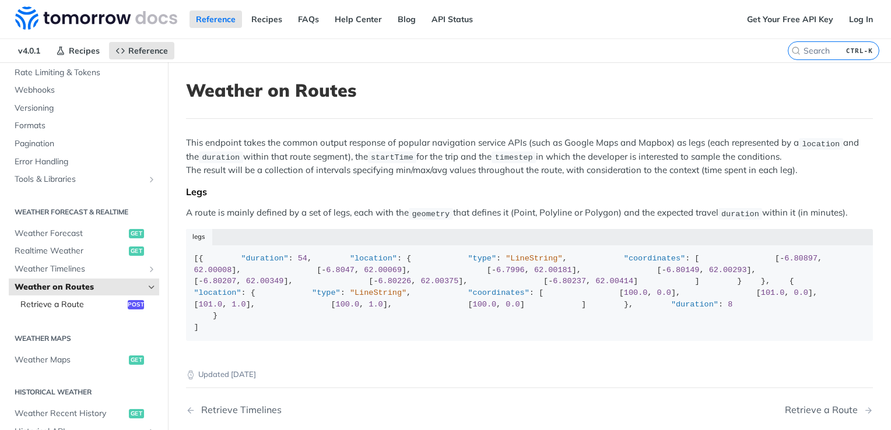
click at [72, 304] on span "Retrieve a Route" at bounding box center [72, 305] width 104 height 12
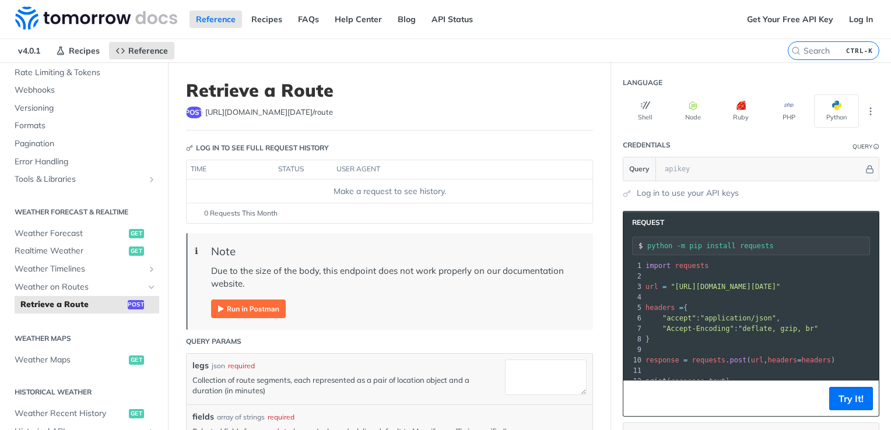
scroll to position [117, 0]
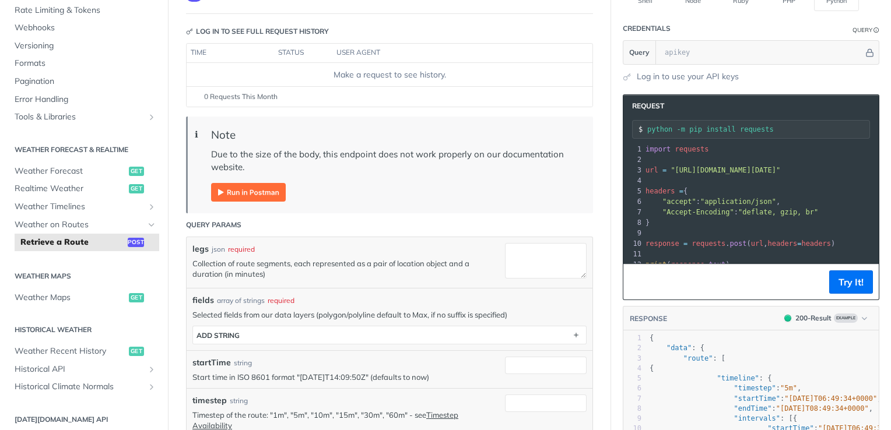
click at [362, 292] on div "fields array of strings required Selected fields from our data layers (polygon/…" at bounding box center [390, 319] width 406 height 62
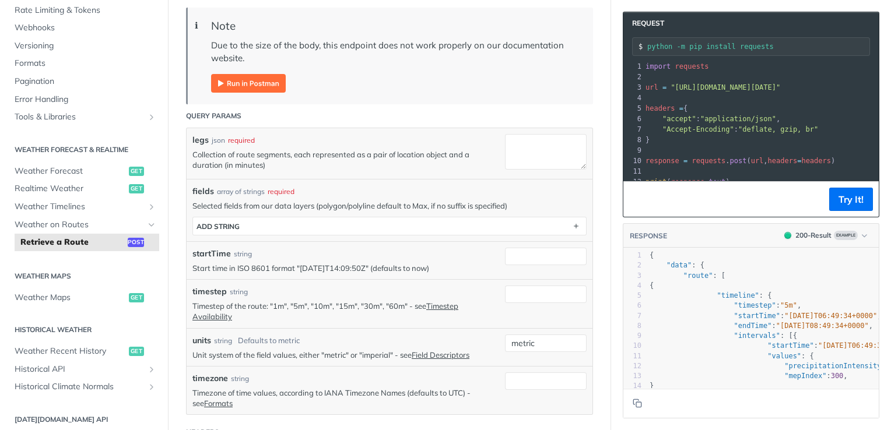
scroll to position [233, 0]
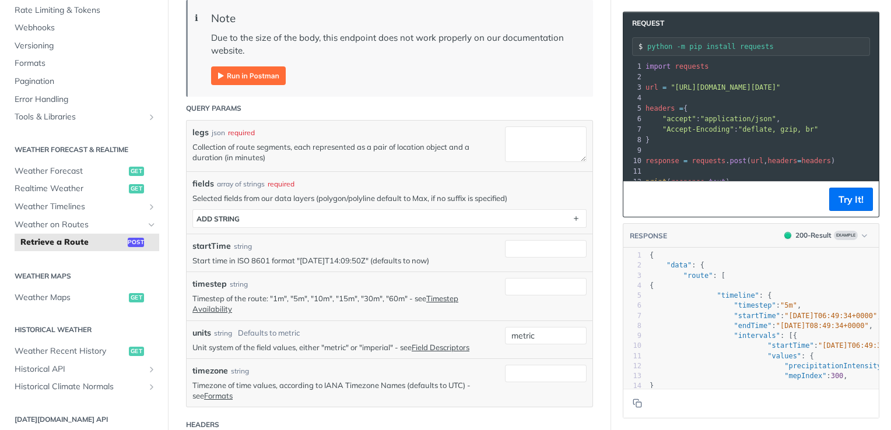
click at [338, 193] on p "Selected fields from our data layers (polygon/polyline default to Max, if no su…" at bounding box center [389, 198] width 394 height 10
click at [340, 234] on div "startTime string Start time in ISO 8601 format "2019-03-20T14:09:50Z" (defaults…" at bounding box center [390, 253] width 406 height 38
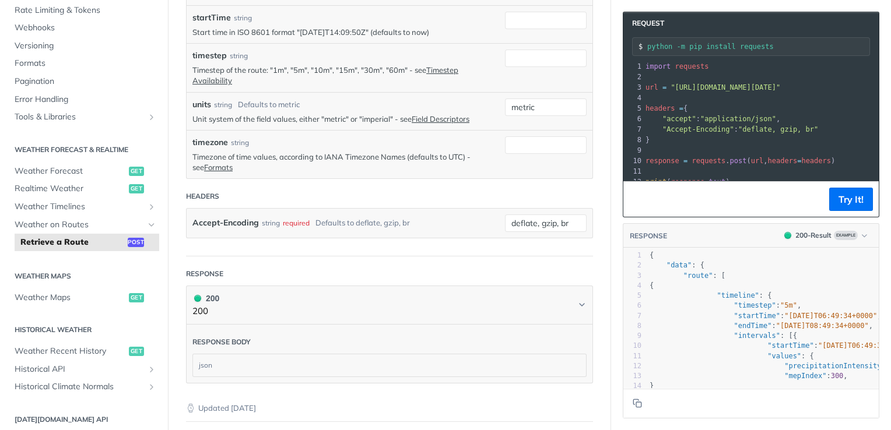
scroll to position [466, 0]
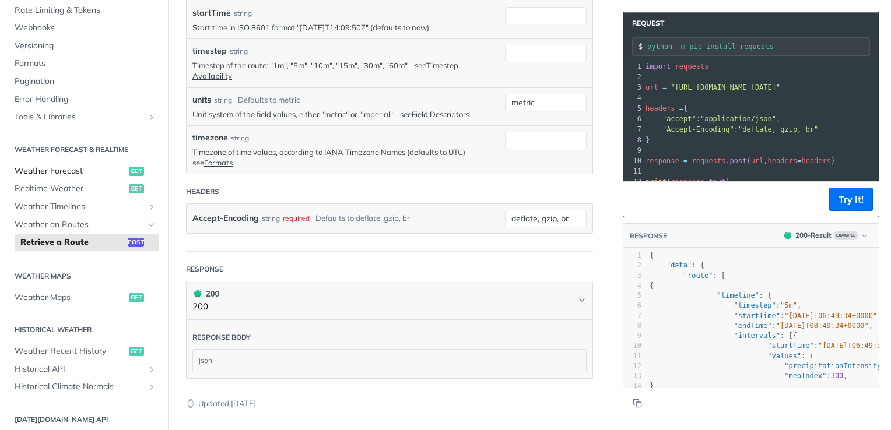
click at [58, 171] on span "Weather Forecast" at bounding box center [70, 172] width 111 height 12
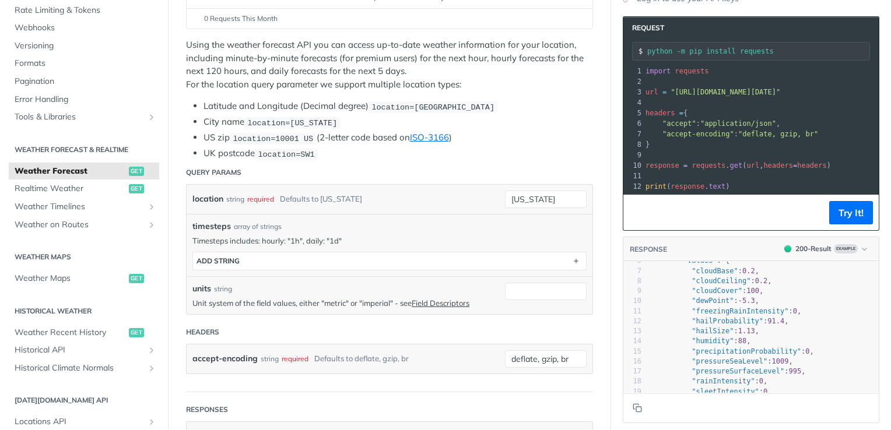
scroll to position [175, 0]
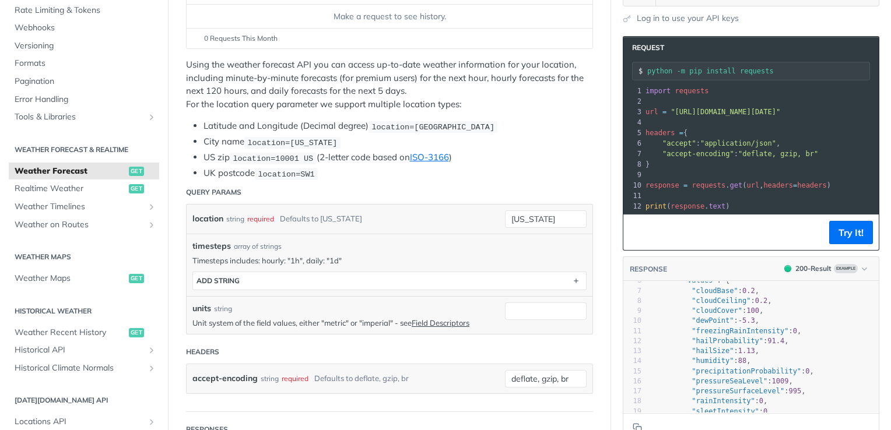
click at [785, 259] on header "RESPONSE 200 - Result Example" at bounding box center [750, 269] width 255 height 24
click at [795, 270] on div "200 - Result" at bounding box center [813, 269] width 36 height 10
click at [779, 311] on div "200 - Result" at bounding box center [779, 315] width 40 height 12
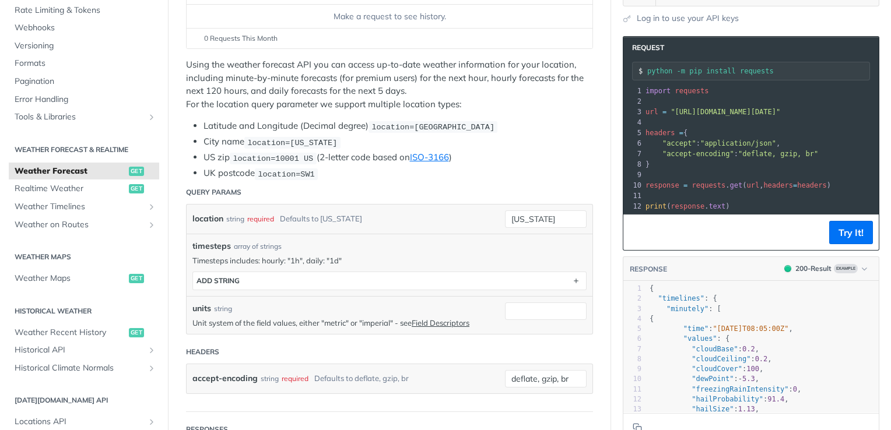
scroll to position [117, 0]
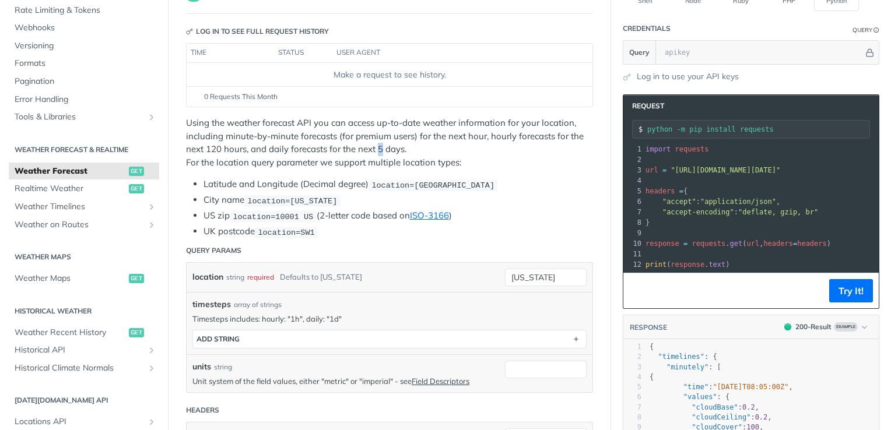
click at [383, 150] on p "Using the weather forecast API you can access up-to-date weather information fo…" at bounding box center [389, 143] width 407 height 52
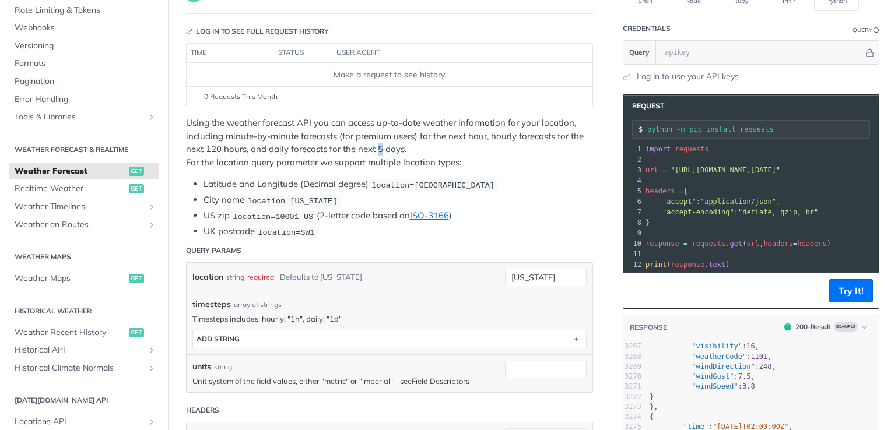
scroll to position [0, 0]
click at [65, 229] on span "Weather on Routes" at bounding box center [79, 225] width 129 height 12
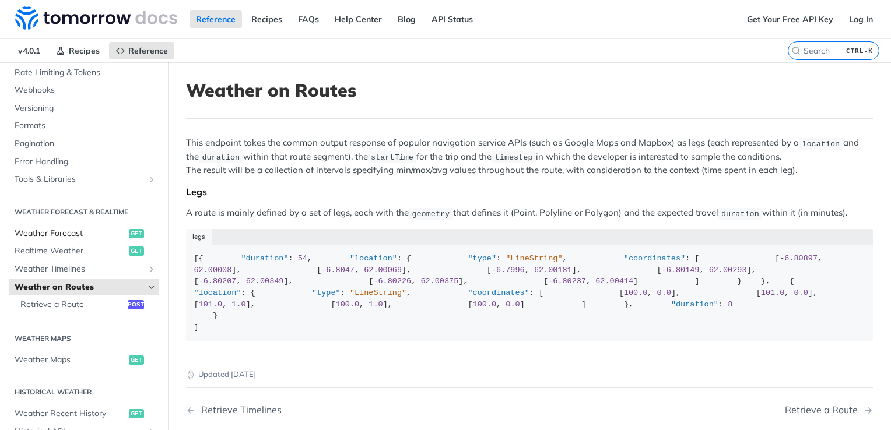
click at [61, 237] on span "Weather Forecast" at bounding box center [70, 234] width 111 height 12
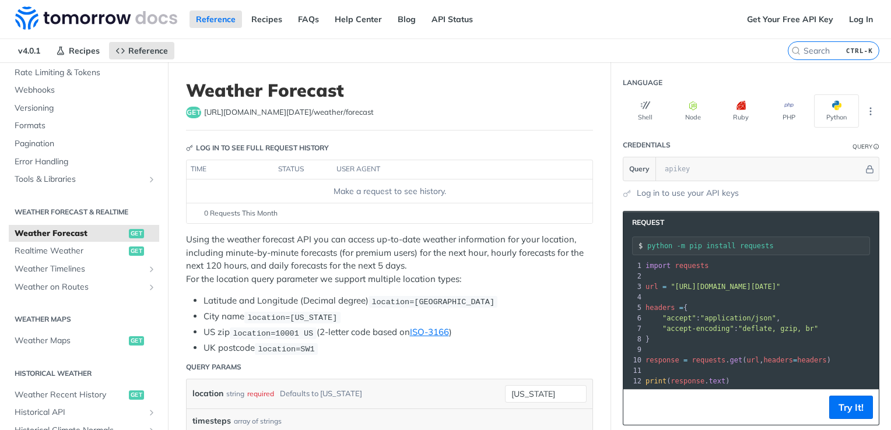
click at [777, 152] on header "Credentials Query" at bounding box center [751, 145] width 257 height 23
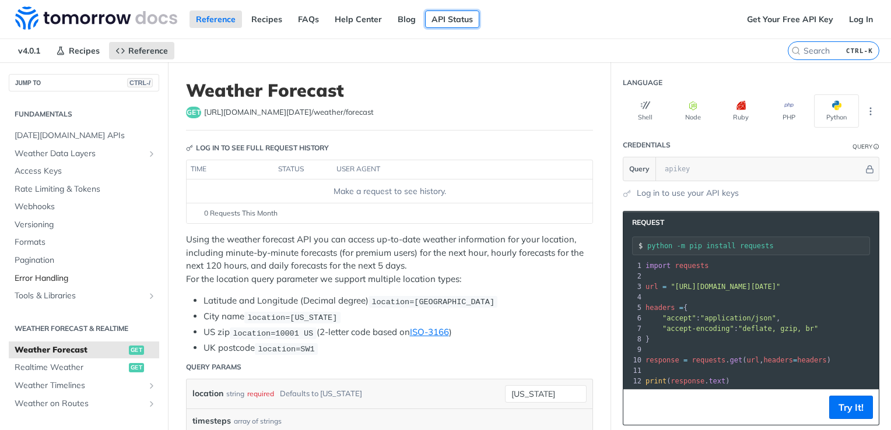
scroll to position [58, 0]
